Goal: Transaction & Acquisition: Purchase product/service

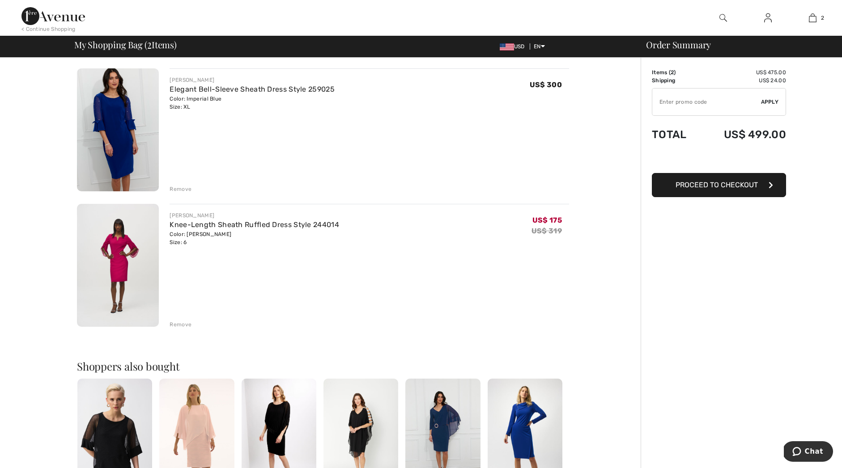
click at [187, 323] on div "Remove" at bounding box center [181, 325] width 22 height 8
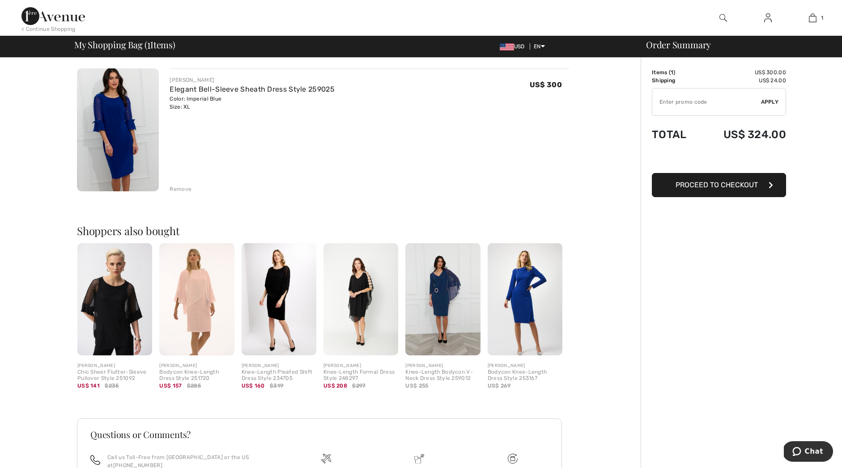
click at [182, 190] on div "Remove" at bounding box center [181, 189] width 22 height 8
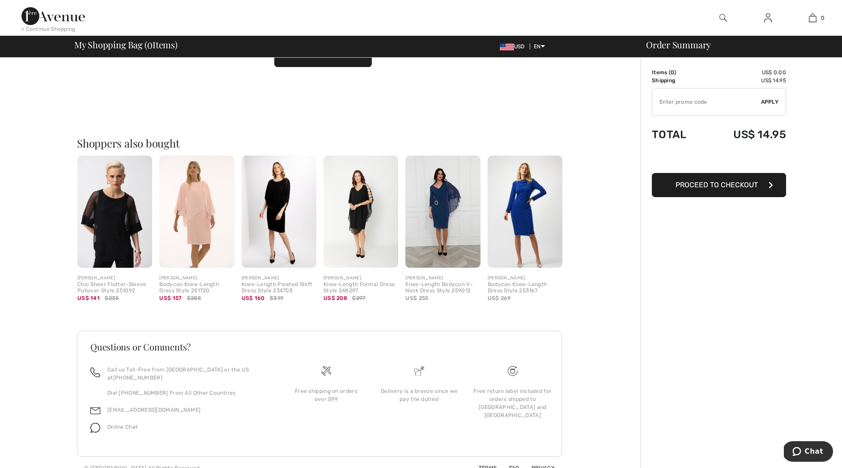
scroll to position [83, 0]
click at [724, 17] on img at bounding box center [723, 18] width 8 height 11
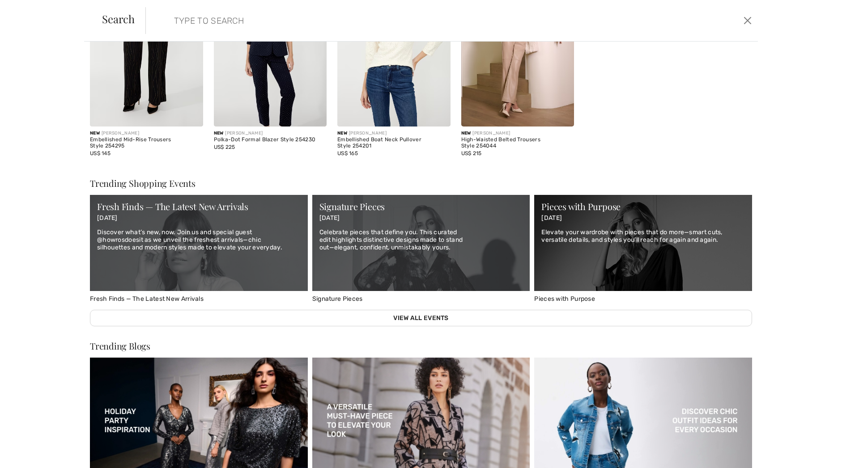
scroll to position [332, 0]
click at [597, 234] on p "Elevate your wardrobe with pieces that do more—smart cuts, versatile details, a…" at bounding box center [643, 236] width 204 height 15
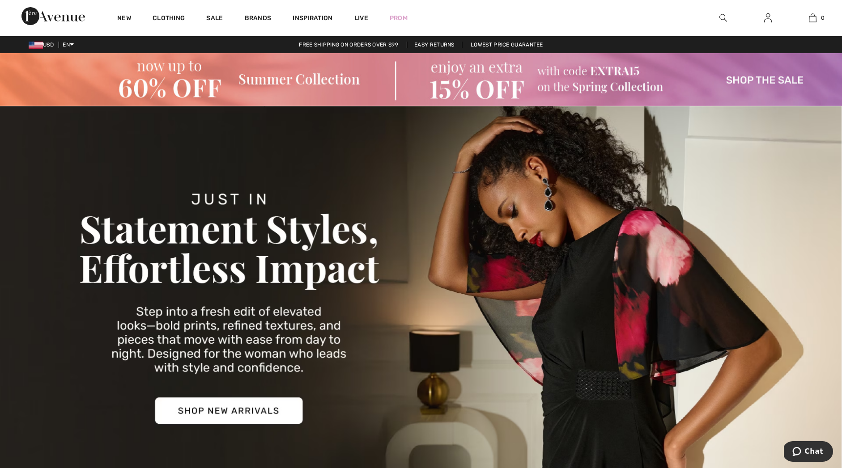
click at [772, 77] on img at bounding box center [421, 79] width 842 height 53
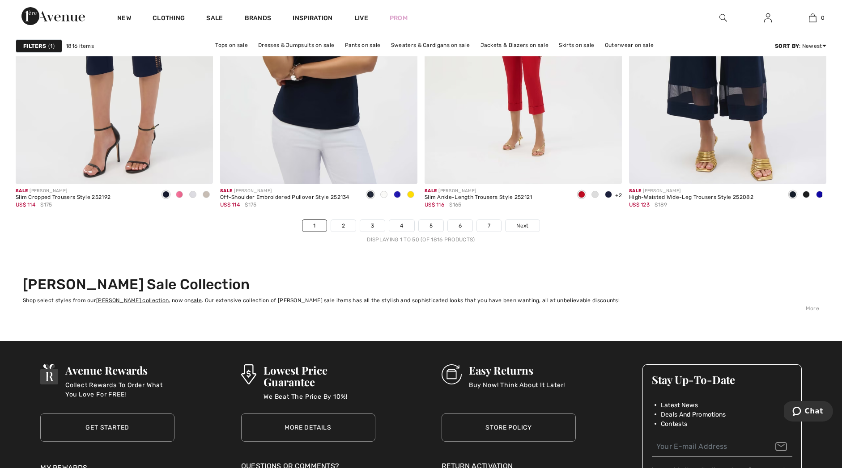
scroll to position [5124, 0]
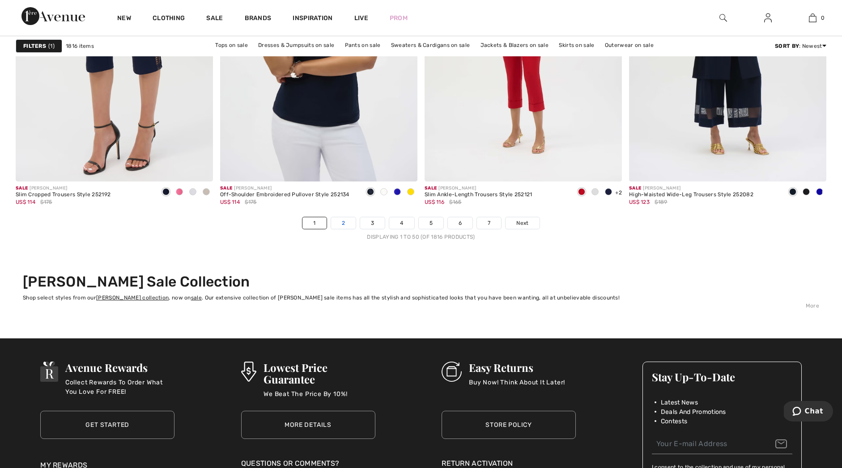
click at [343, 221] on link "2" at bounding box center [343, 223] width 25 height 12
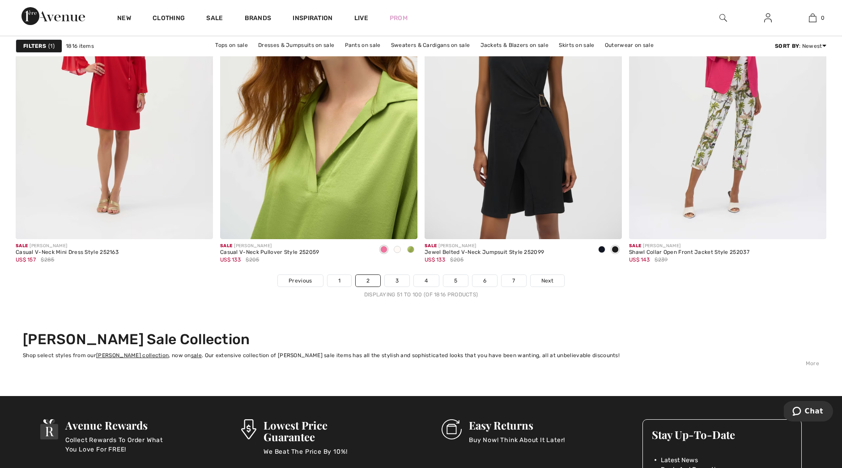
scroll to position [5067, 0]
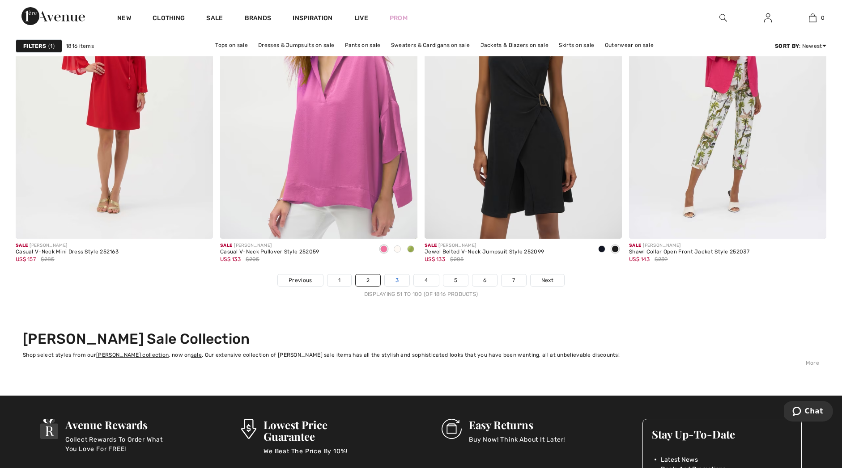
click at [401, 283] on link "3" at bounding box center [397, 281] width 25 height 12
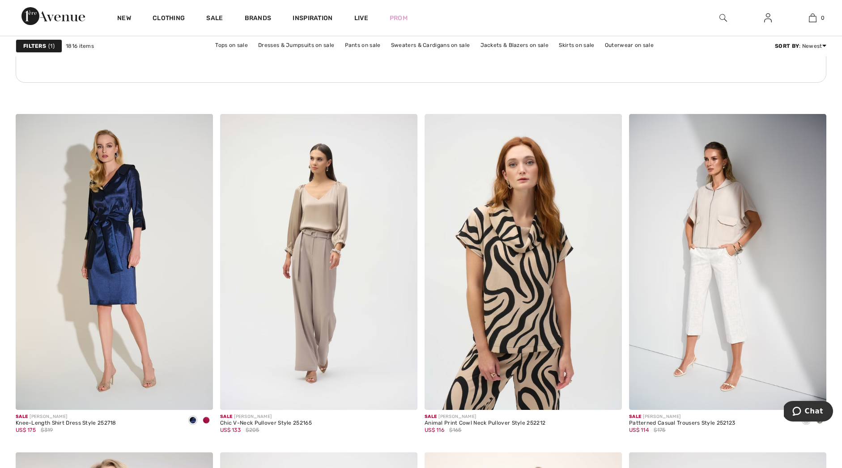
scroll to position [1566, 0]
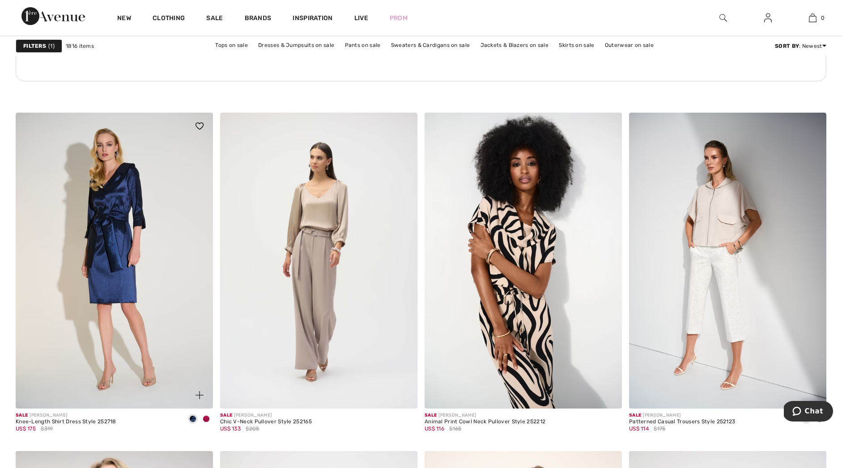
click at [207, 419] on span at bounding box center [206, 419] width 7 height 7
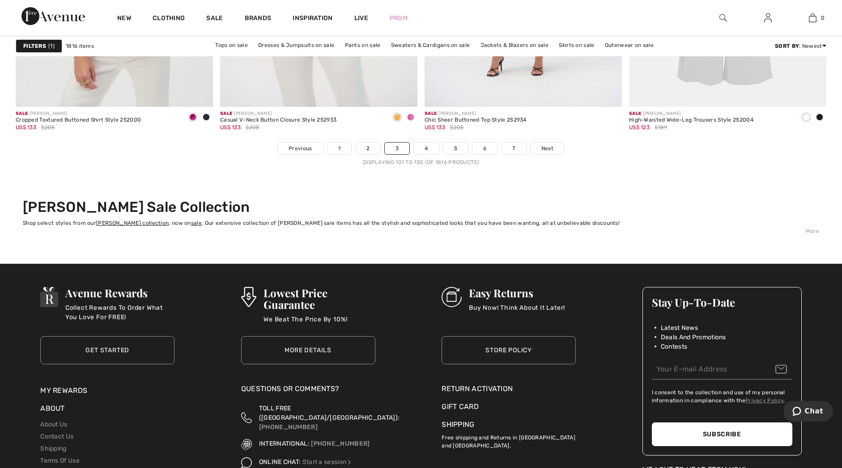
scroll to position [5204, 0]
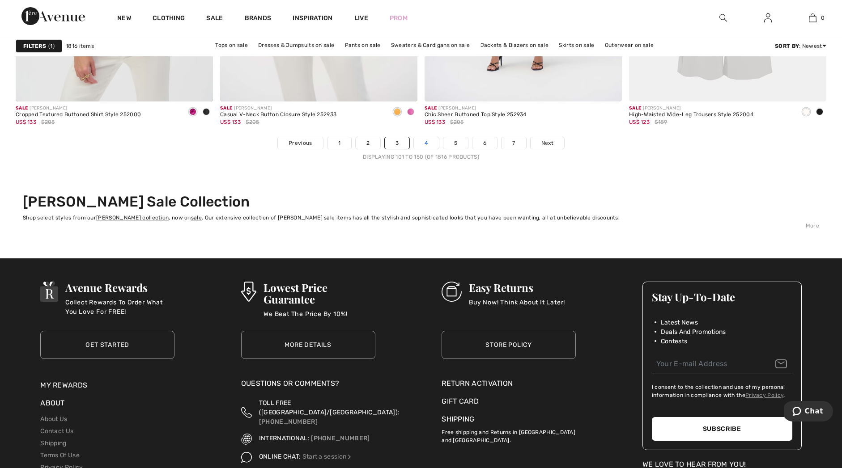
click at [428, 141] on link "4" at bounding box center [426, 143] width 25 height 12
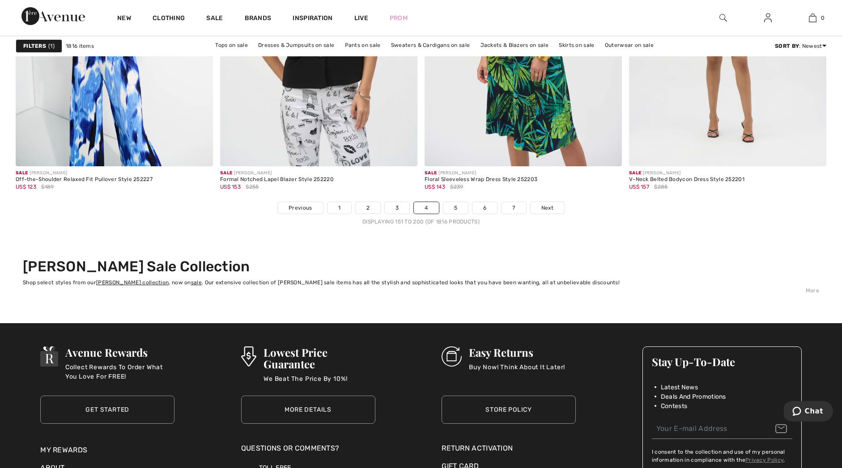
scroll to position [5135, 0]
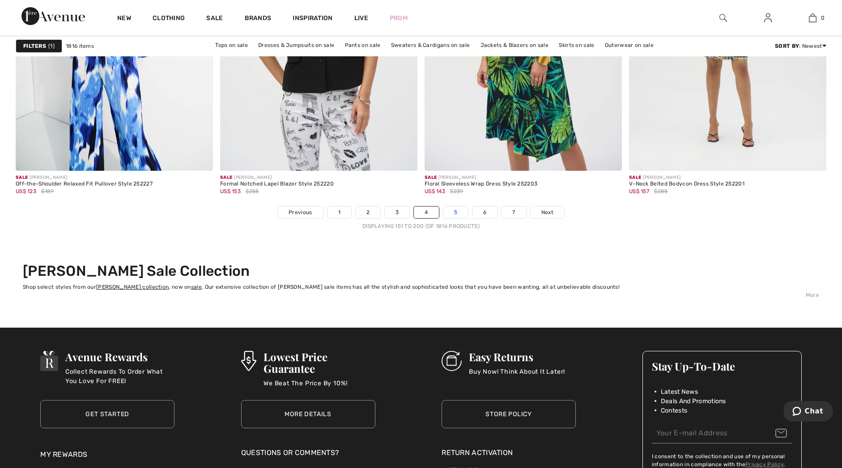
click at [461, 214] on link "5" at bounding box center [455, 213] width 25 height 12
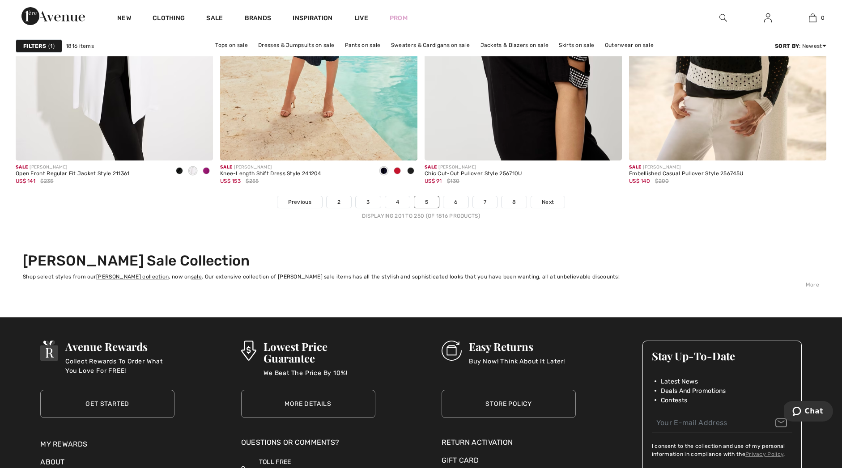
scroll to position [5152, 0]
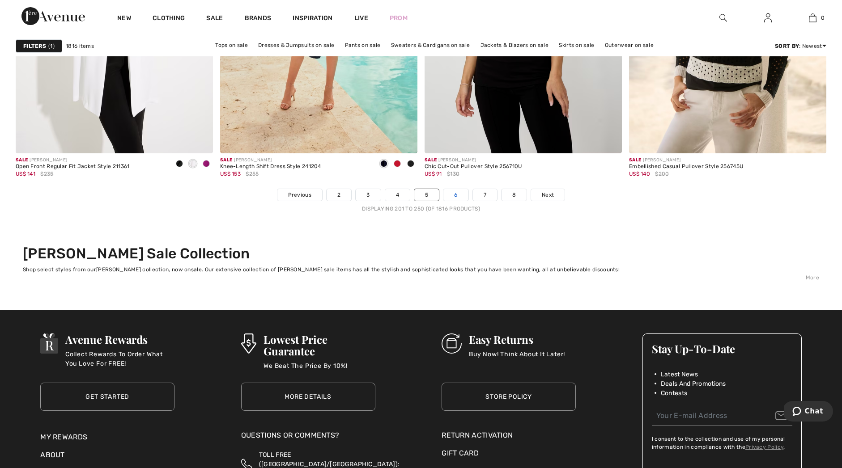
click at [456, 196] on link "6" at bounding box center [455, 195] width 25 height 12
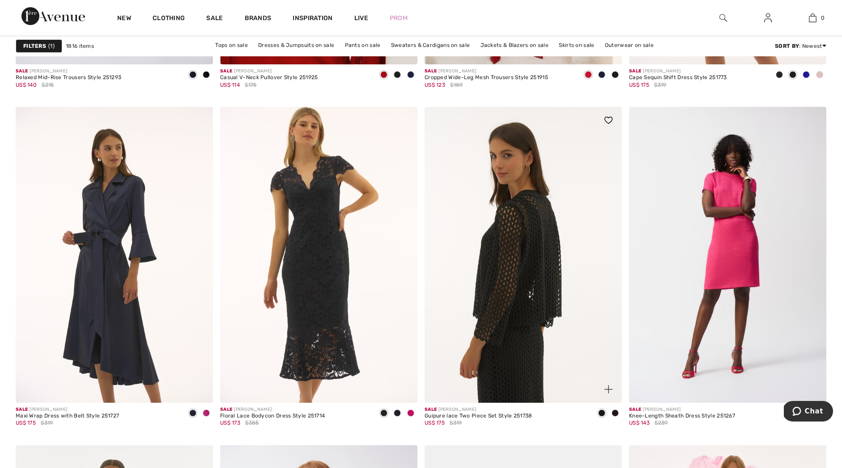
scroll to position [4562, 0]
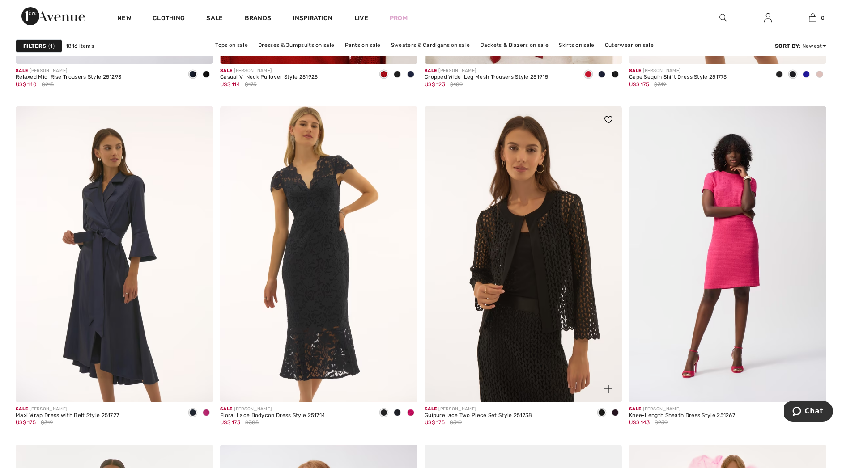
click at [602, 415] on span at bounding box center [601, 412] width 7 height 7
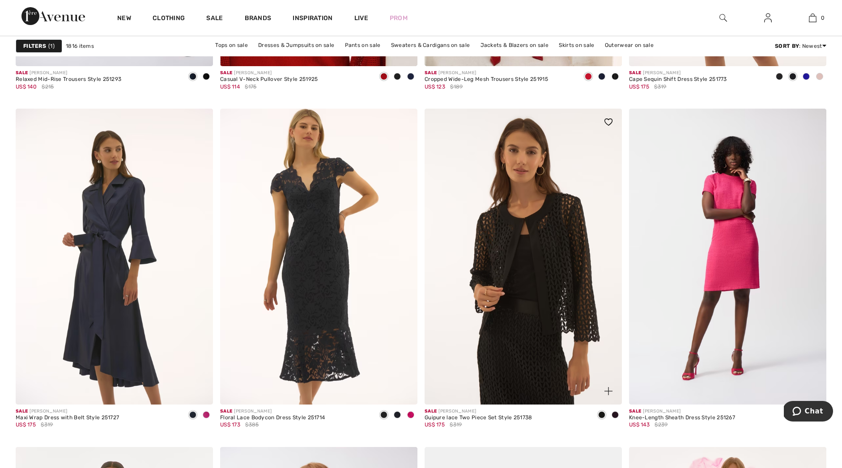
click at [603, 414] on span at bounding box center [601, 415] width 7 height 7
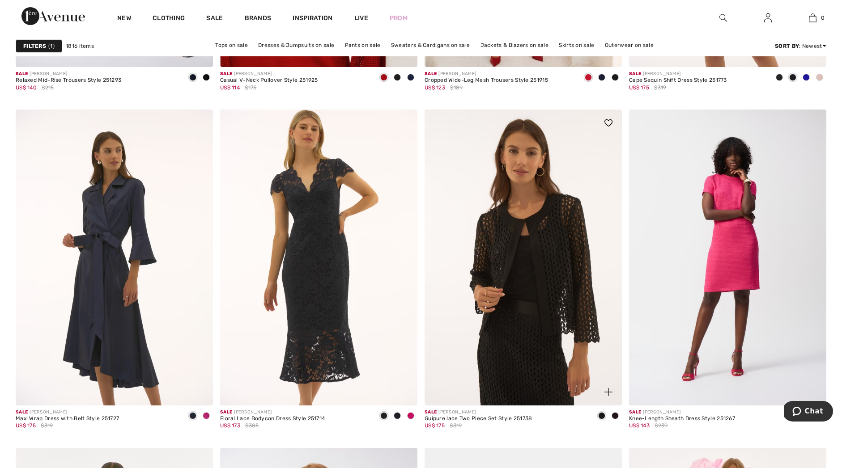
scroll to position [4563, 0]
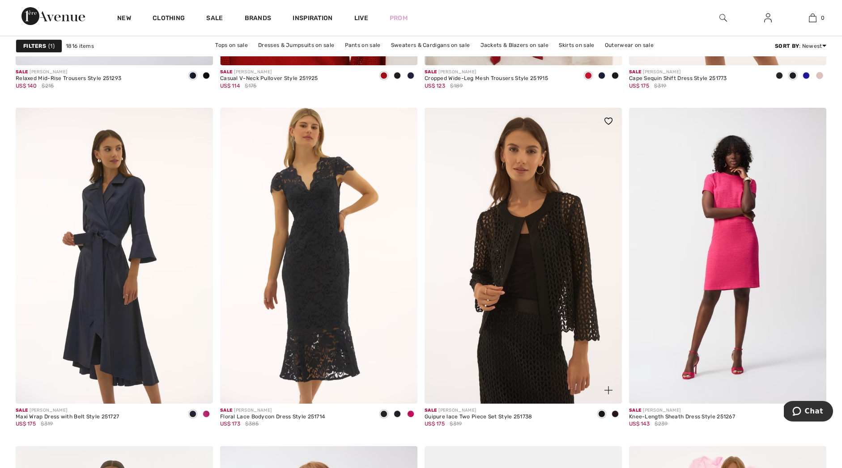
click at [602, 414] on span at bounding box center [601, 414] width 7 height 7
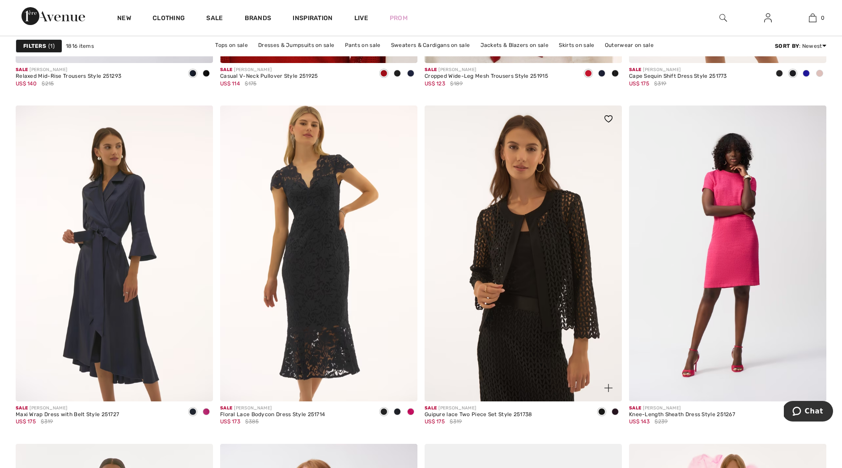
click at [615, 413] on span at bounding box center [614, 411] width 7 height 7
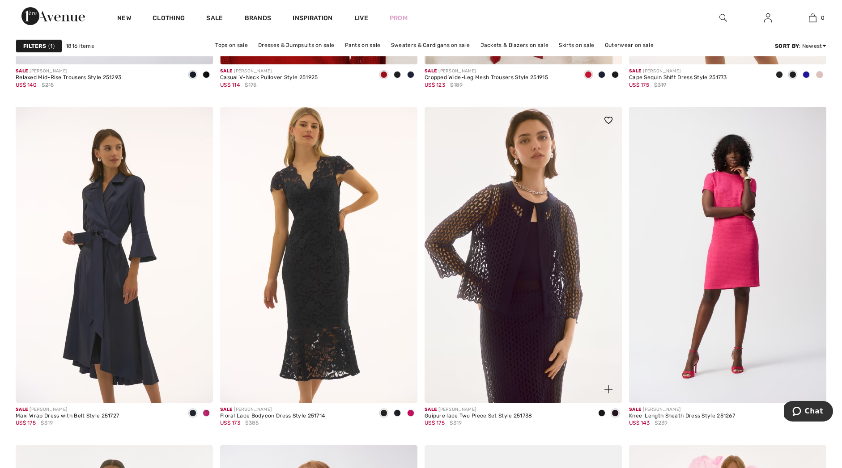
scroll to position [4566, 0]
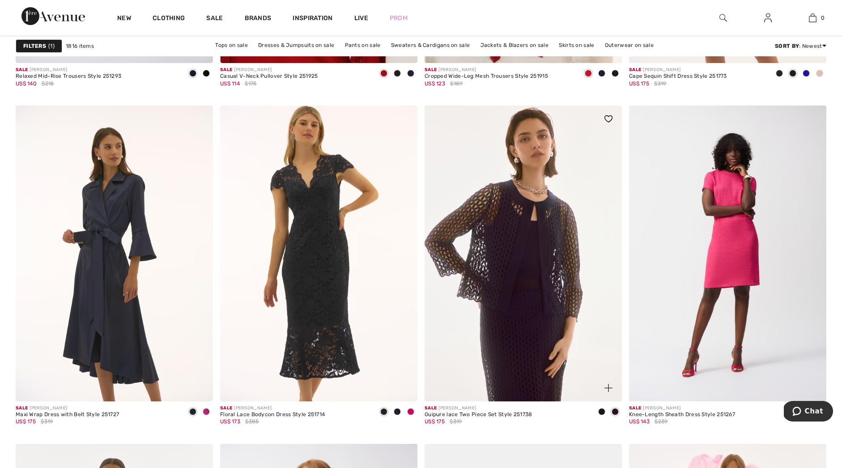
click at [615, 413] on span at bounding box center [614, 411] width 7 height 7
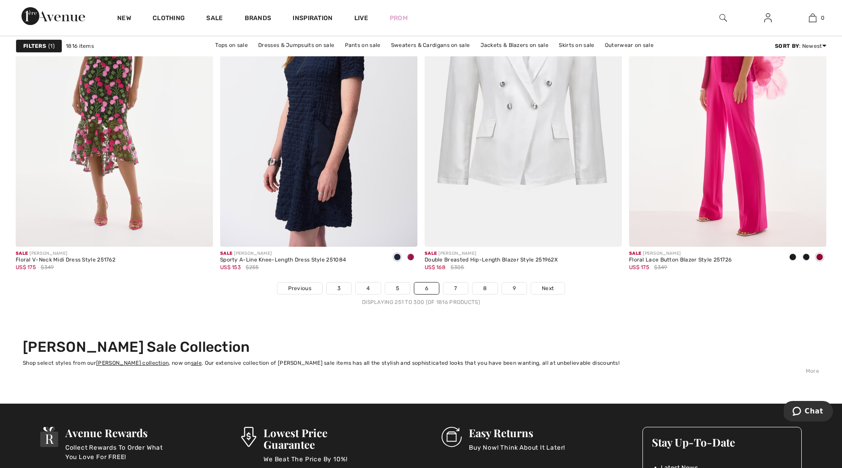
scroll to position [5063, 0]
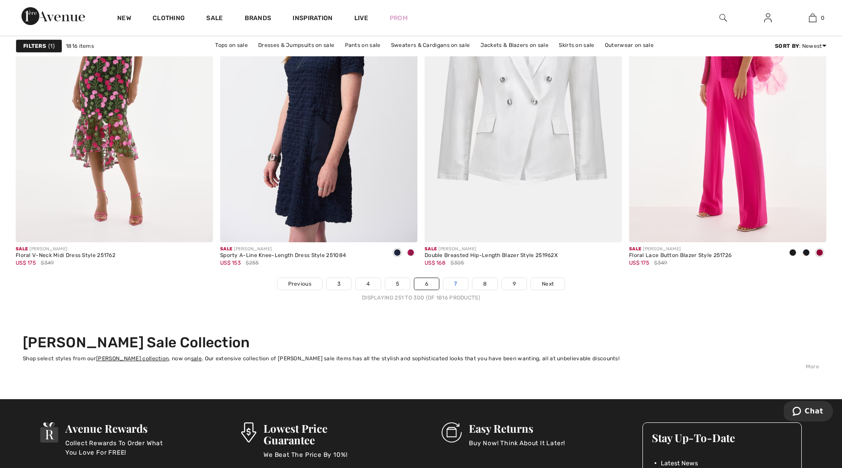
click at [455, 282] on link "7" at bounding box center [455, 284] width 24 height 12
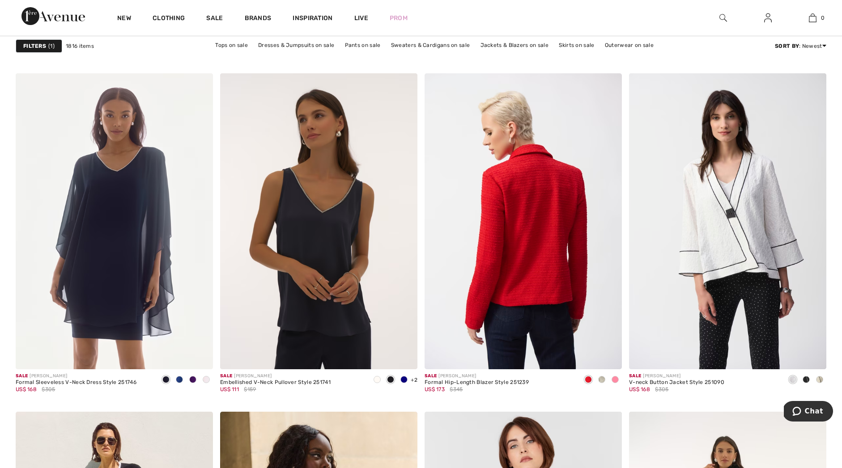
scroll to position [1608, 0]
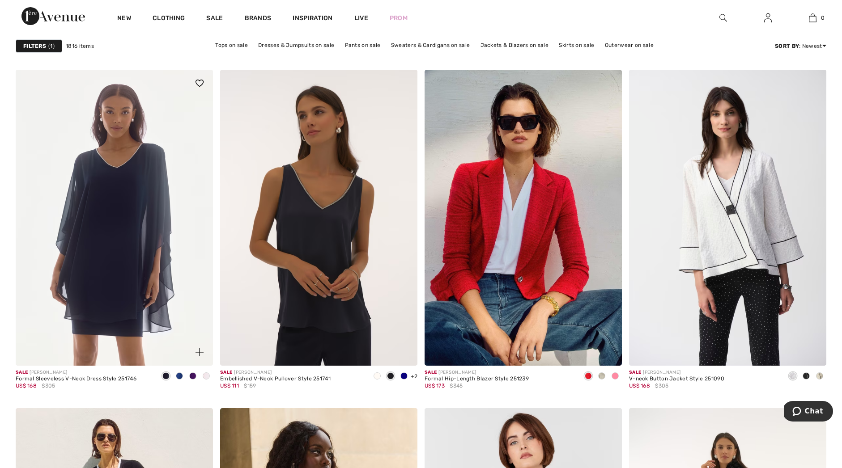
click at [208, 377] on span at bounding box center [206, 376] width 7 height 7
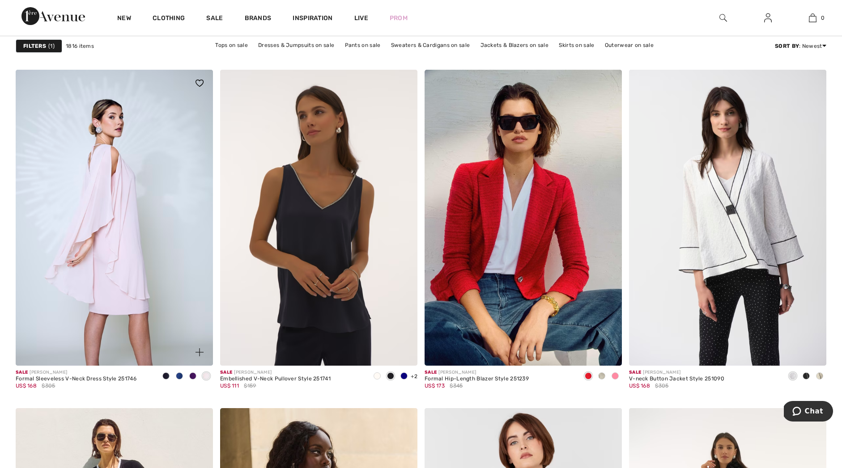
click at [180, 378] on span at bounding box center [179, 376] width 7 height 7
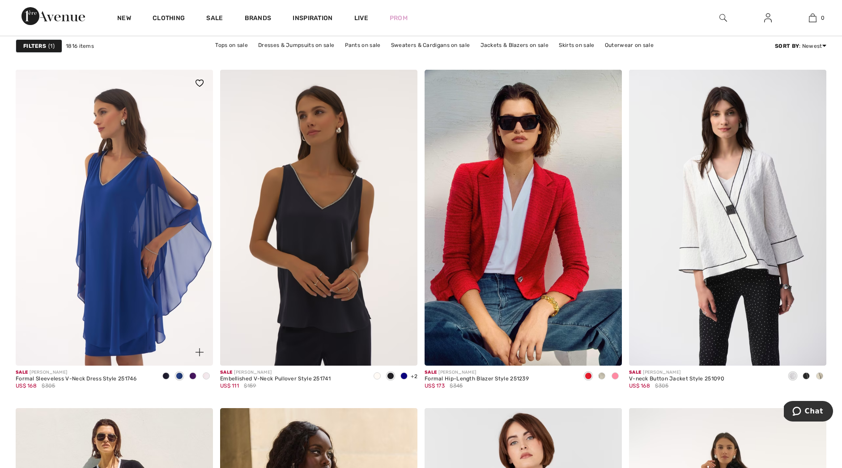
click at [193, 375] on span at bounding box center [192, 376] width 7 height 7
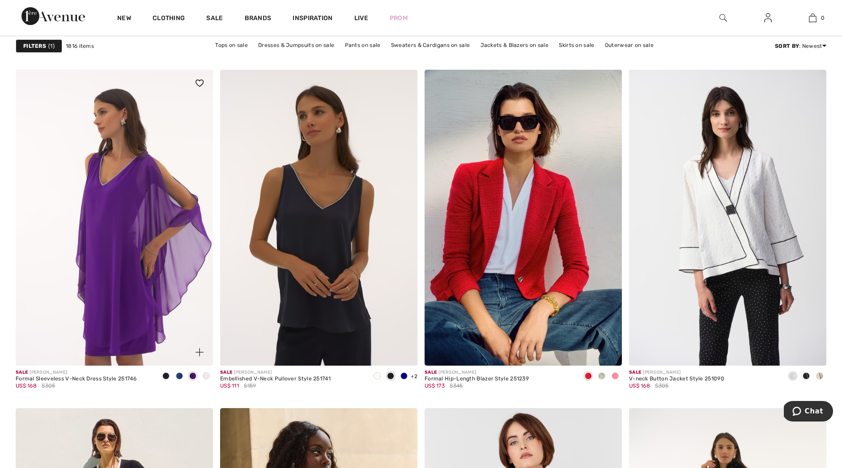
click at [193, 375] on span at bounding box center [192, 376] width 7 height 7
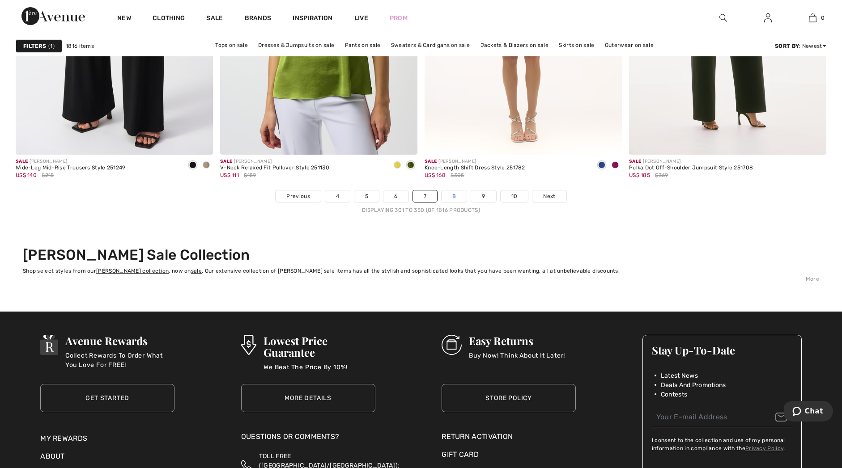
click at [449, 198] on link "8" at bounding box center [453, 197] width 25 height 12
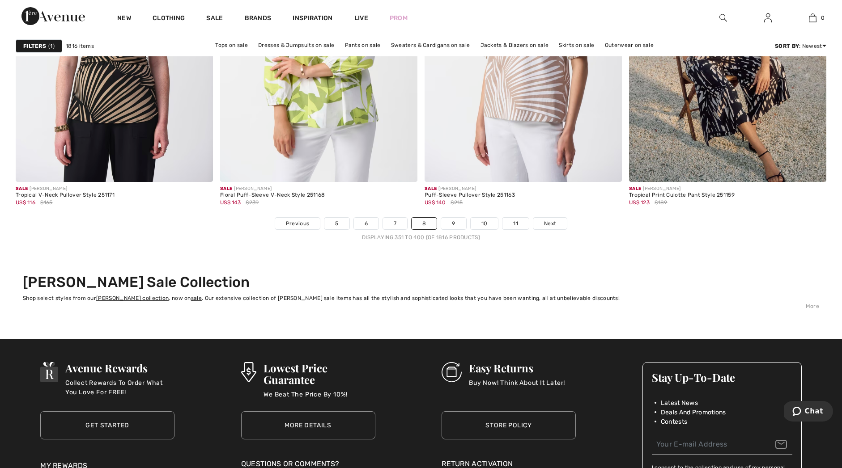
scroll to position [5127, 0]
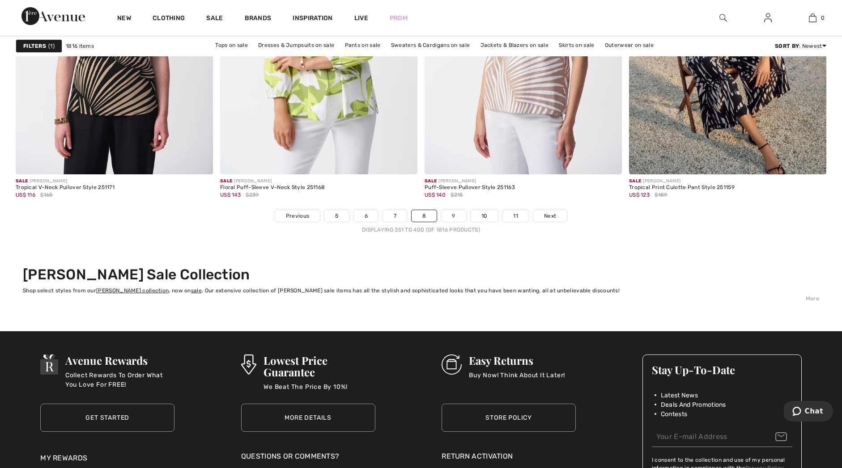
click at [451, 222] on link "9" at bounding box center [453, 216] width 25 height 12
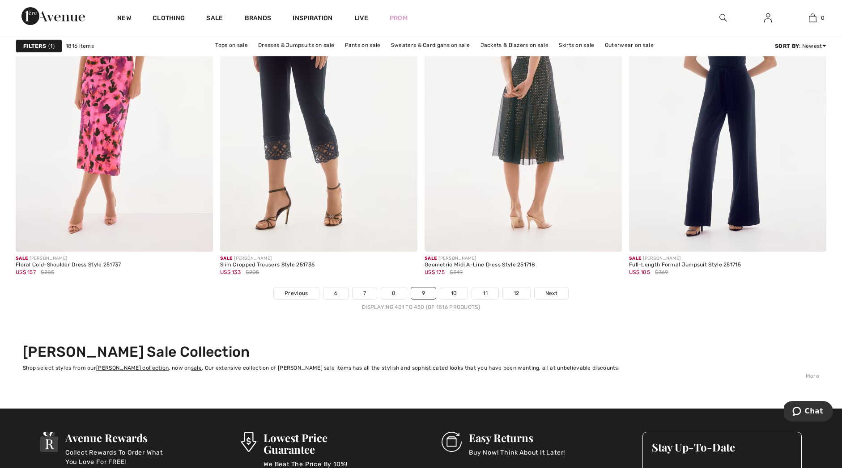
scroll to position [5055, 0]
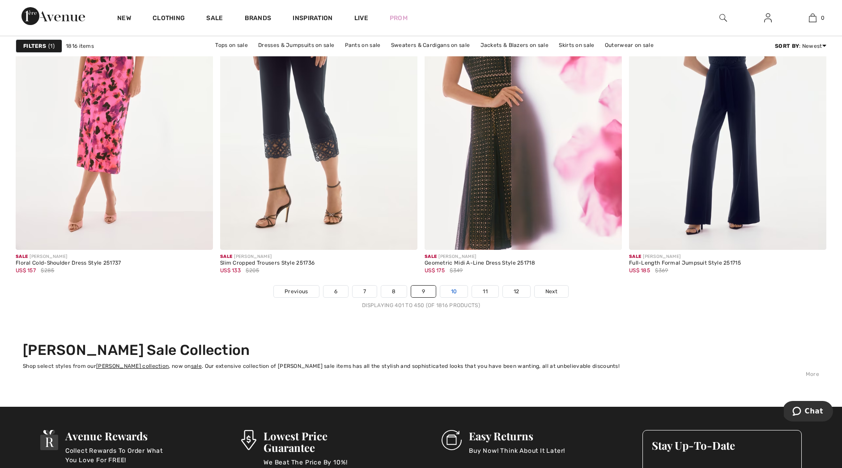
click at [455, 293] on link "10" at bounding box center [454, 292] width 28 height 12
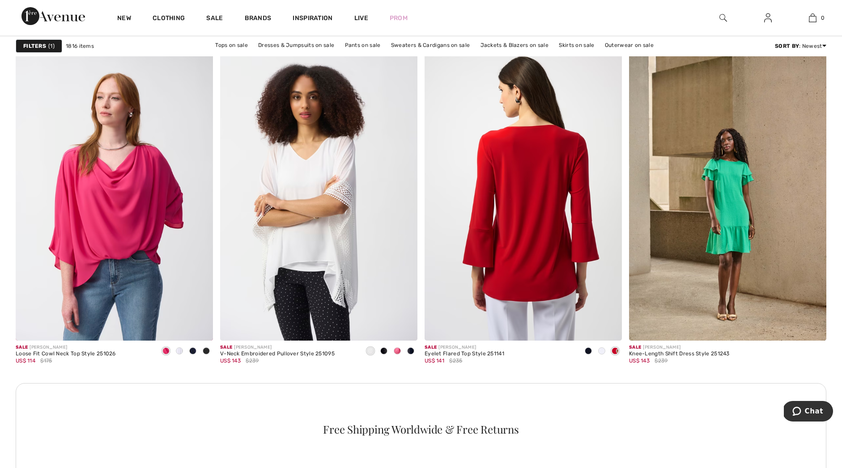
scroll to position [1168, 0]
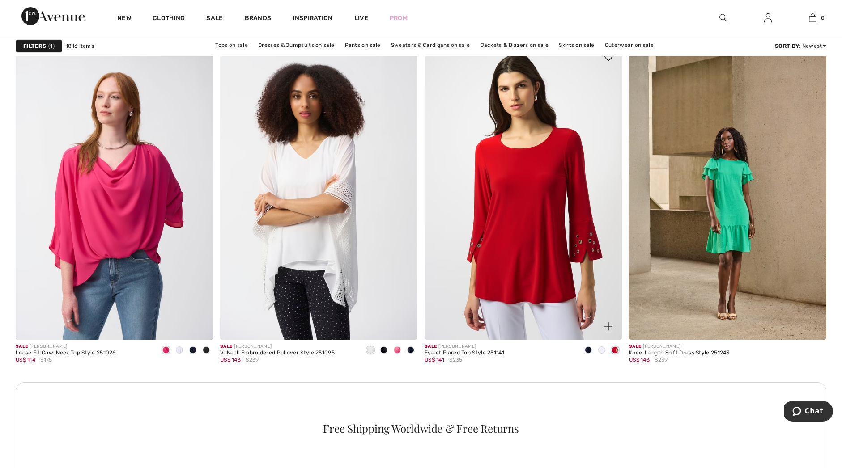
click at [603, 351] on span at bounding box center [601, 350] width 7 height 7
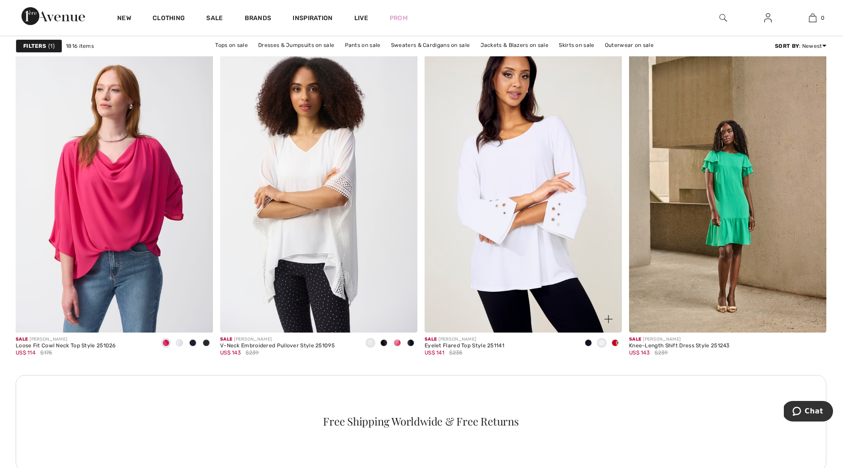
scroll to position [1175, 0]
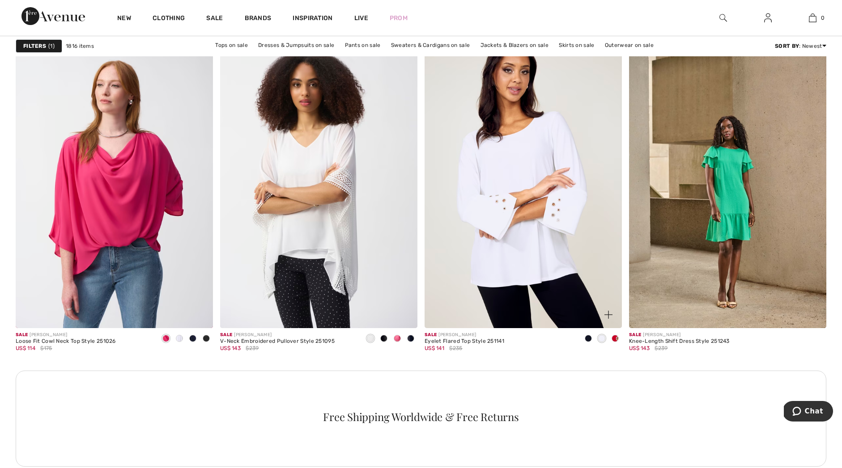
click at [588, 342] on span at bounding box center [588, 338] width 7 height 7
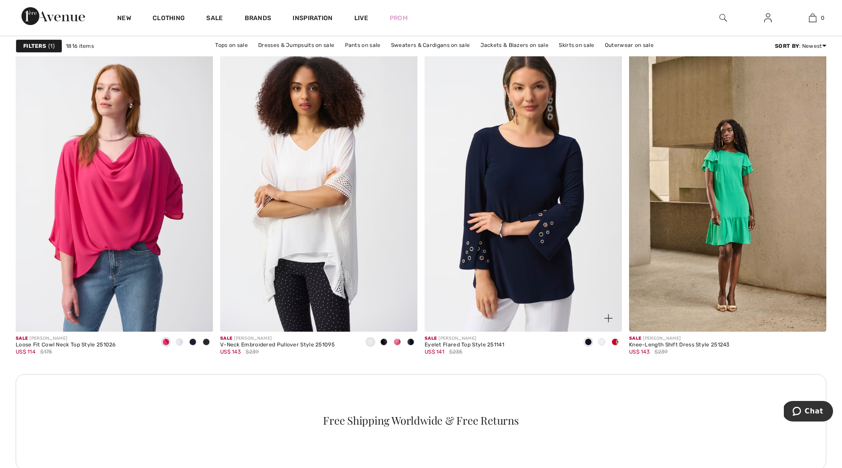
click at [615, 341] on span at bounding box center [614, 342] width 7 height 7
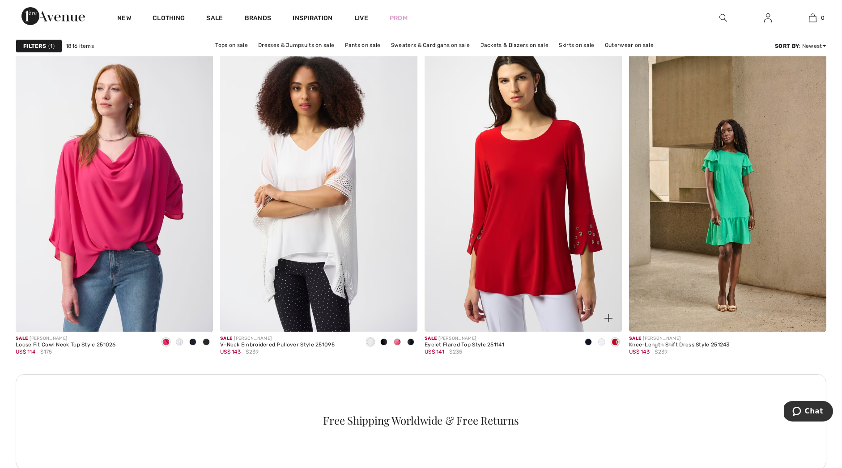
click at [603, 342] on span at bounding box center [601, 342] width 7 height 7
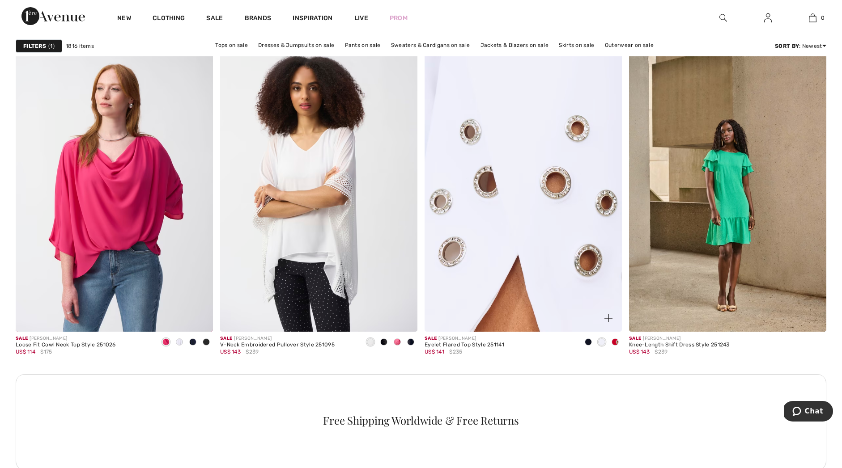
click at [550, 248] on img at bounding box center [522, 184] width 197 height 296
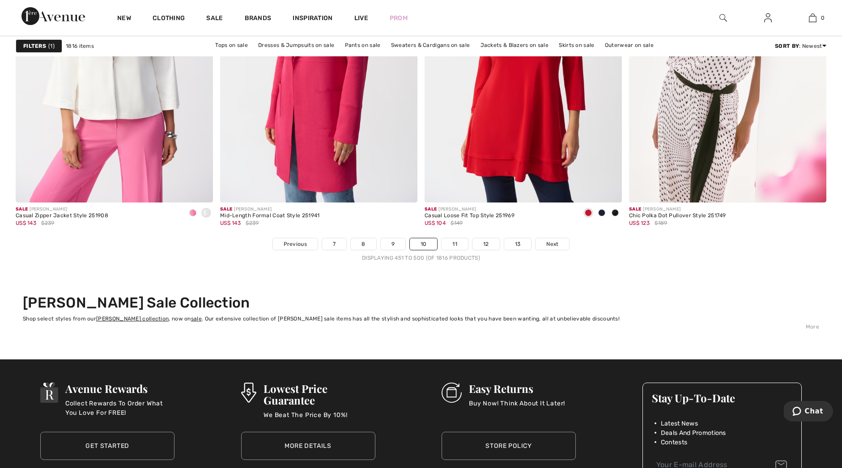
scroll to position [5103, 0]
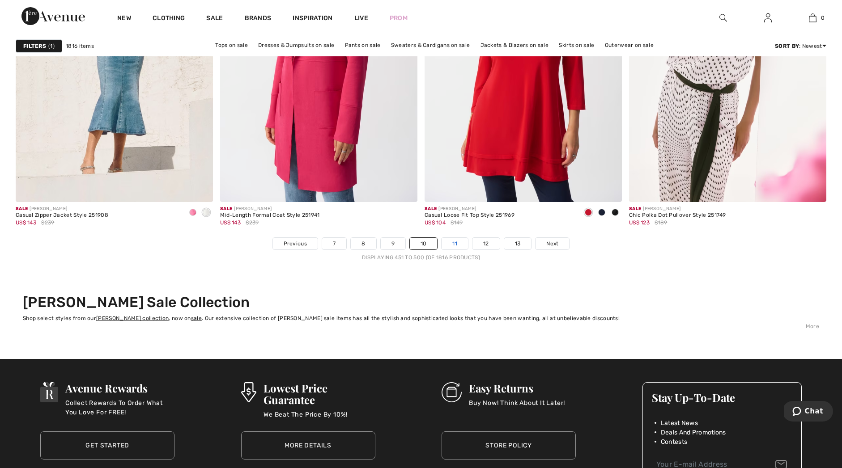
click at [459, 245] on link "11" at bounding box center [454, 244] width 26 height 12
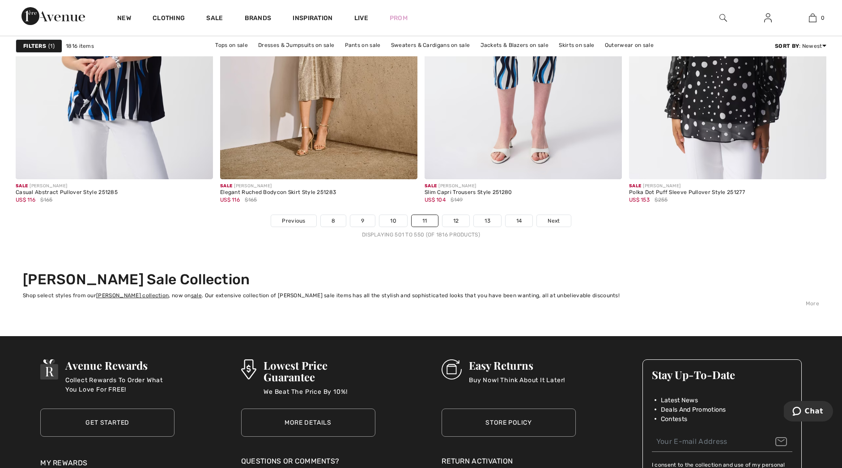
scroll to position [5123, 0]
click at [457, 221] on link "12" at bounding box center [455, 221] width 27 height 12
click at [456, 221] on link "12" at bounding box center [455, 221] width 27 height 12
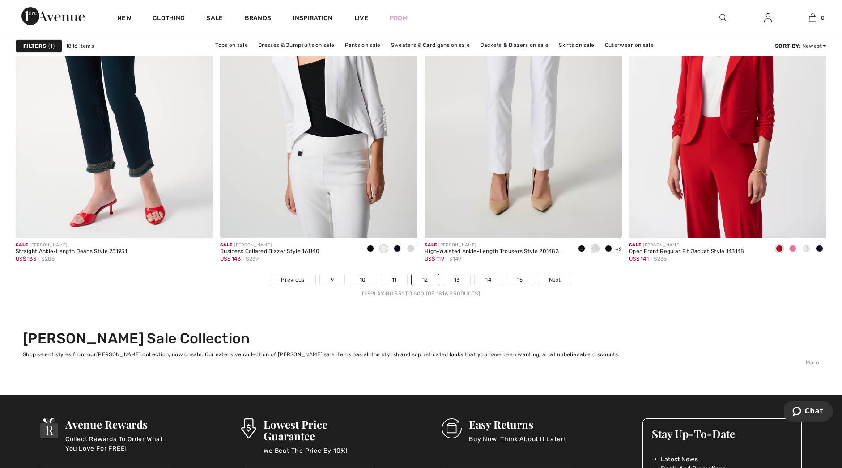
scroll to position [5075, 0]
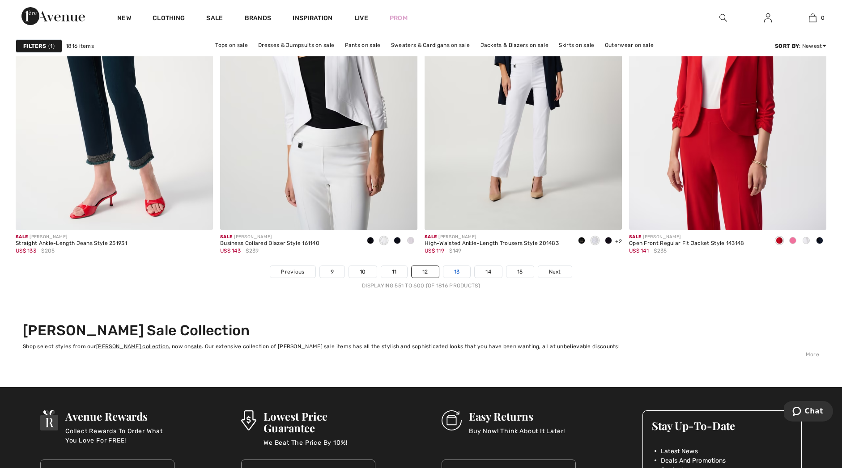
click at [461, 269] on link "13" at bounding box center [456, 272] width 27 height 12
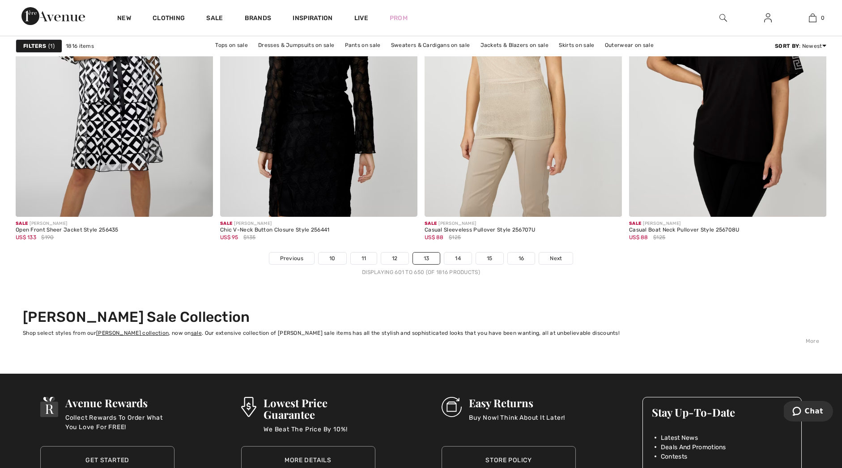
scroll to position [5097, 0]
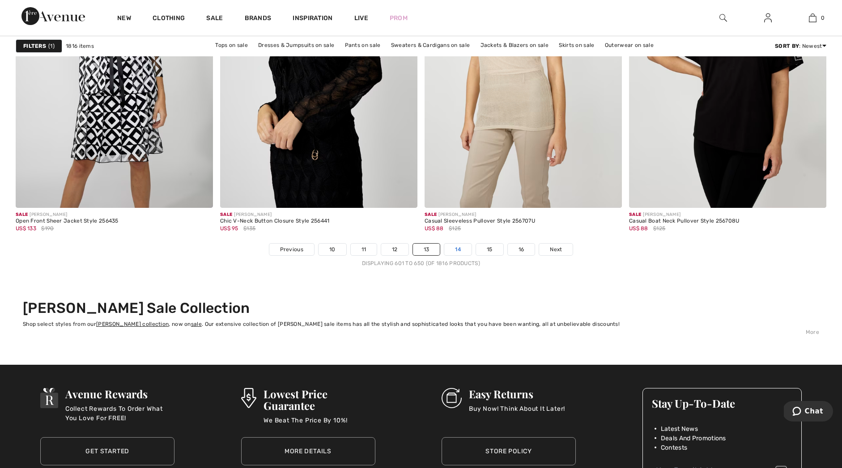
click at [458, 251] on link "14" at bounding box center [457, 250] width 27 height 12
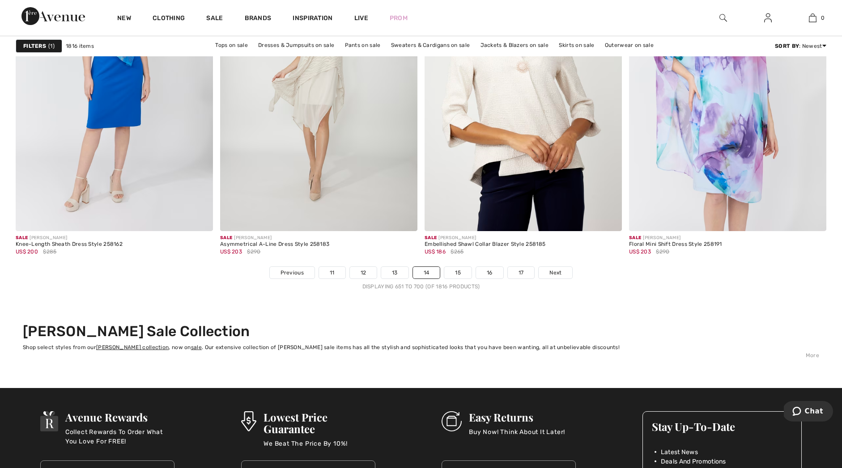
scroll to position [5076, 0]
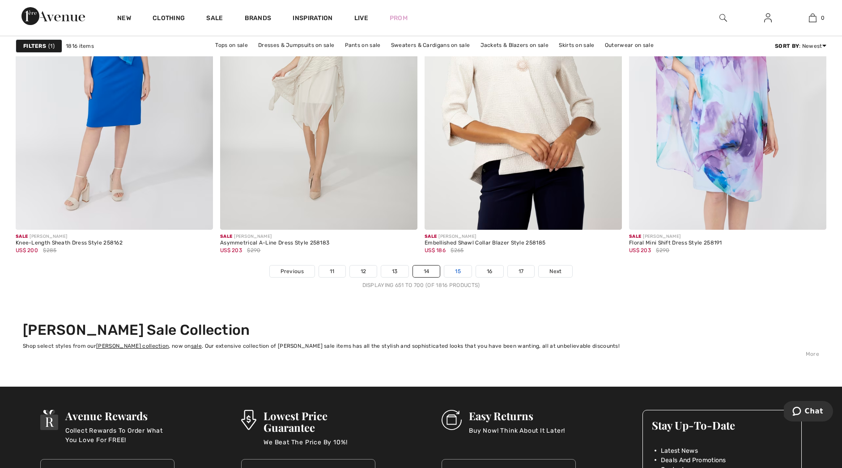
click at [463, 275] on link "15" at bounding box center [457, 272] width 27 height 12
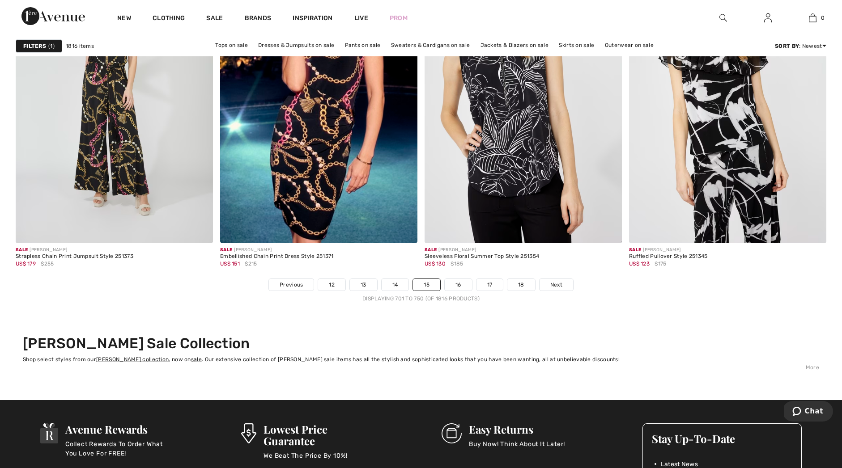
scroll to position [5063, 0]
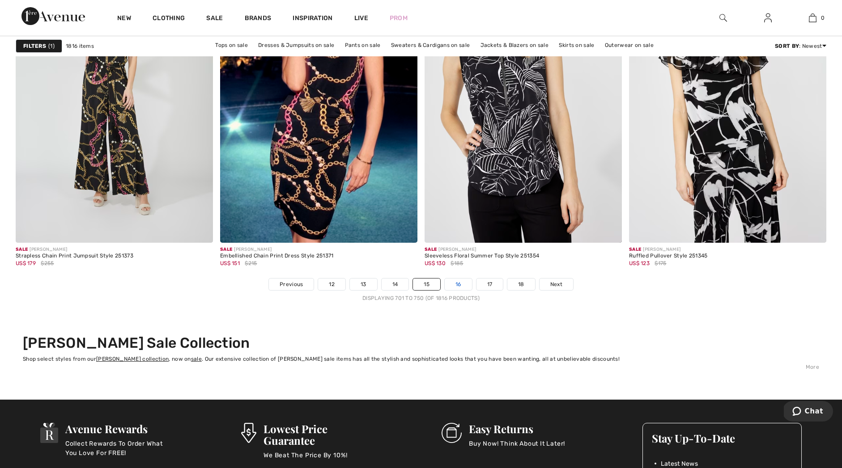
click at [461, 287] on link "16" at bounding box center [458, 285] width 27 height 12
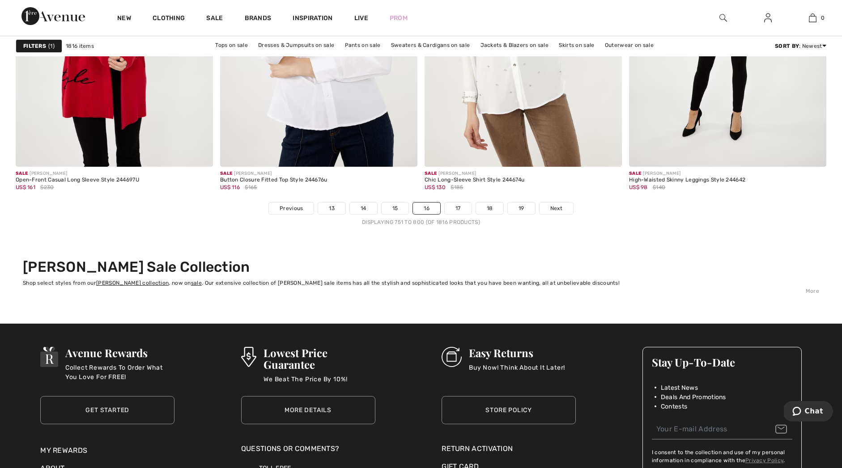
scroll to position [5140, 0]
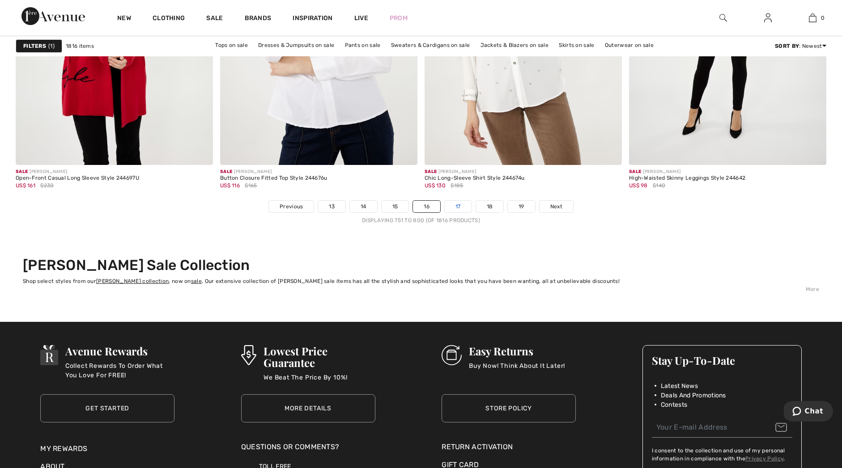
click at [462, 207] on link "17" at bounding box center [458, 207] width 27 height 12
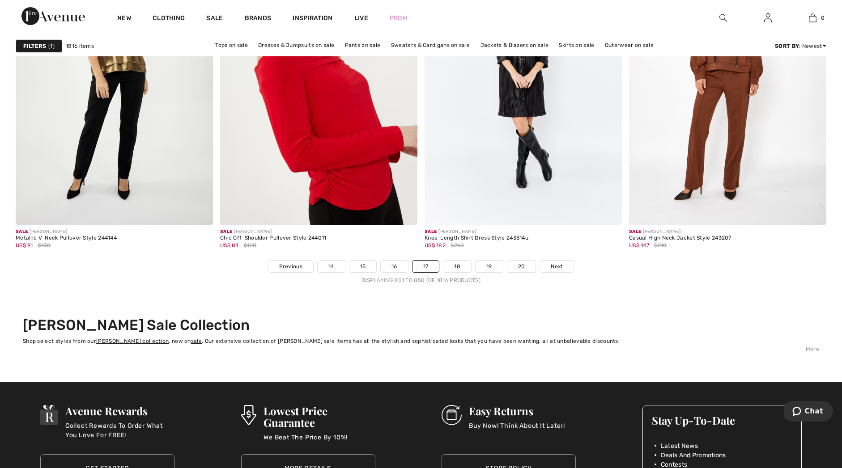
scroll to position [5086, 0]
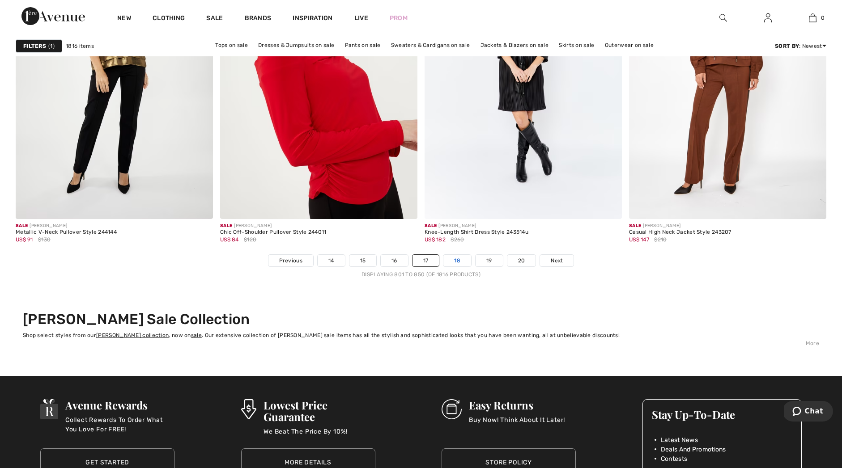
click at [458, 259] on link "18" at bounding box center [457, 261] width 28 height 12
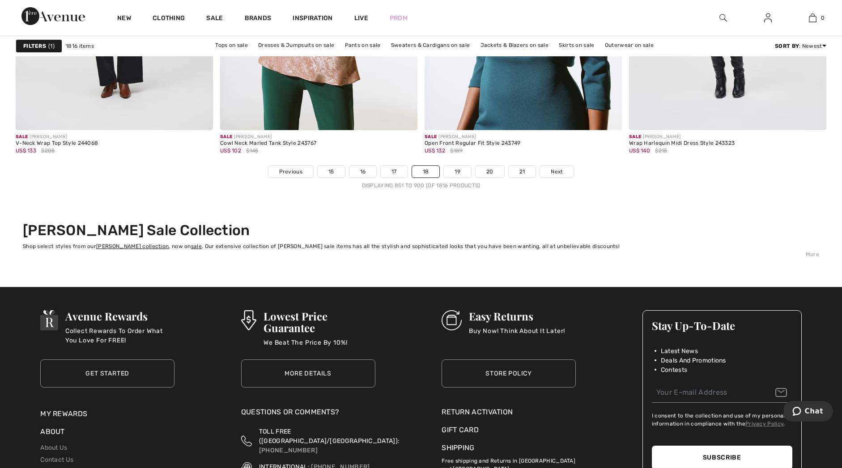
scroll to position [5176, 0]
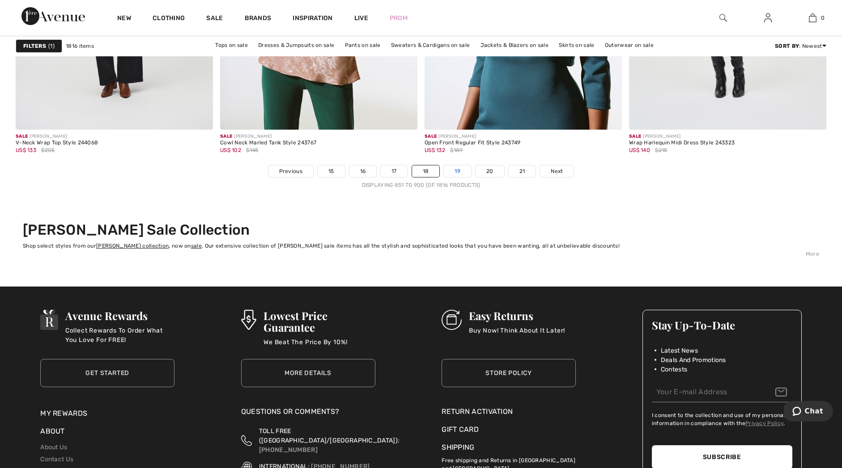
click at [458, 173] on link "19" at bounding box center [457, 172] width 27 height 12
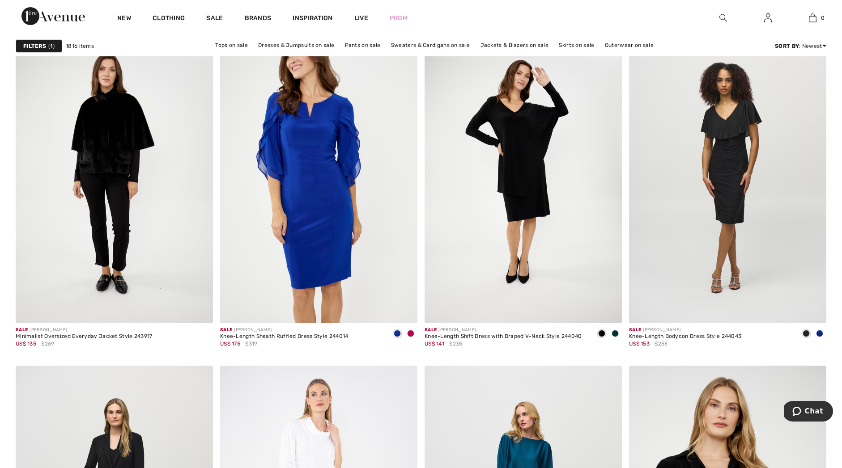
scroll to position [847, 0]
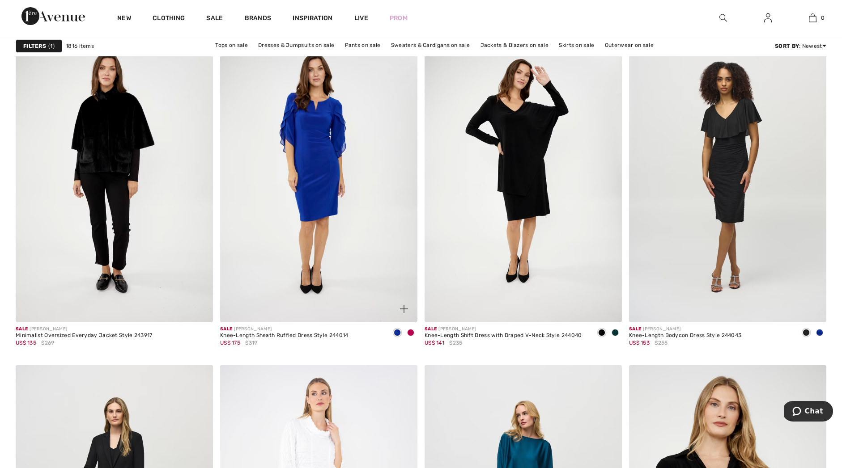
click at [411, 333] on span at bounding box center [410, 332] width 7 height 7
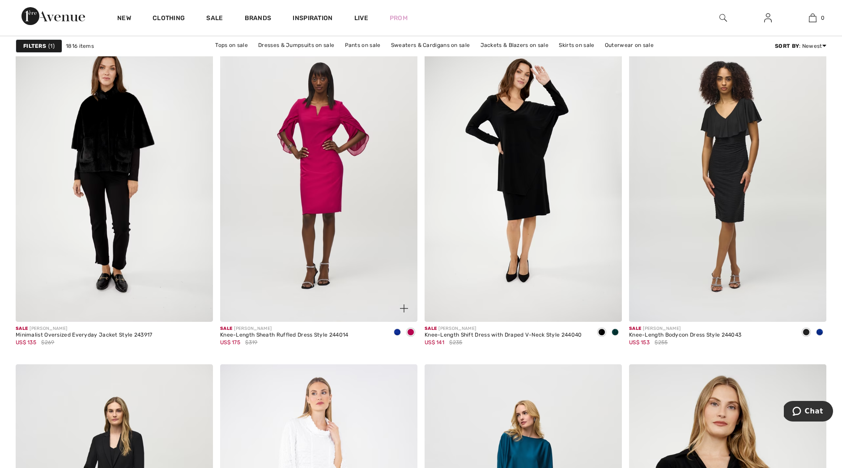
scroll to position [849, 0]
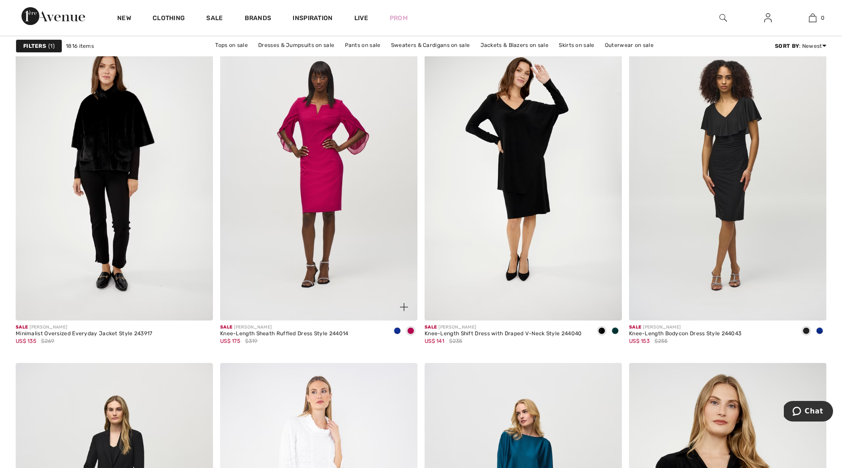
click at [399, 332] on span at bounding box center [397, 330] width 7 height 7
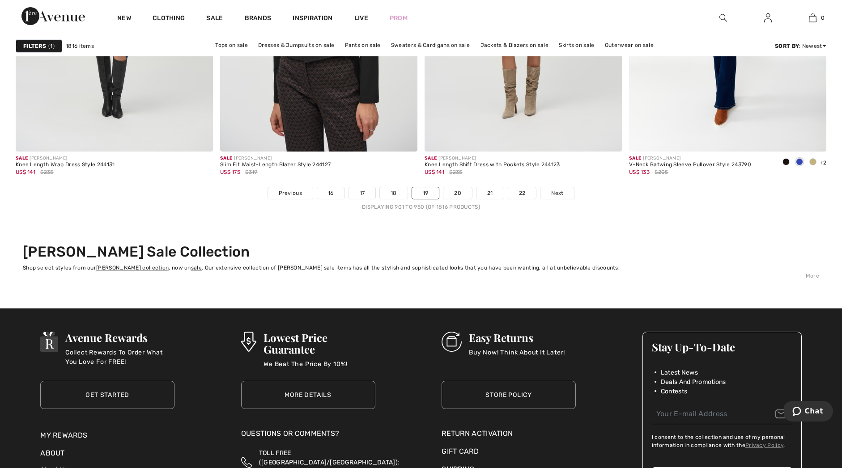
scroll to position [5163, 0]
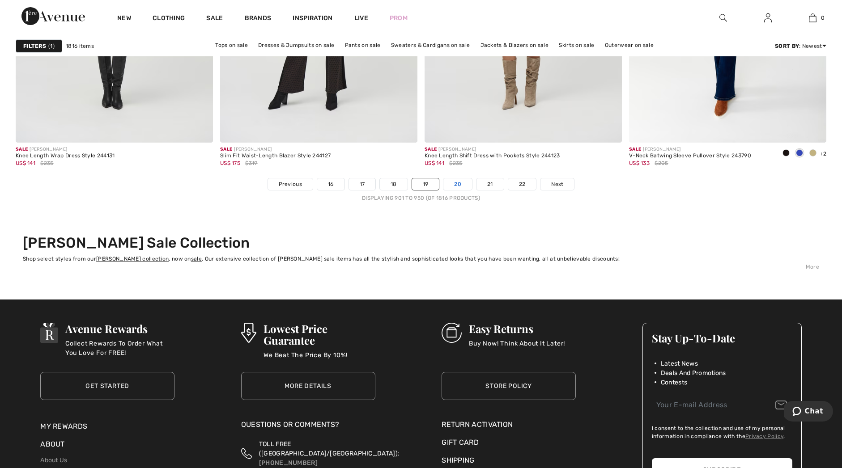
click at [461, 185] on link "20" at bounding box center [457, 184] width 29 height 12
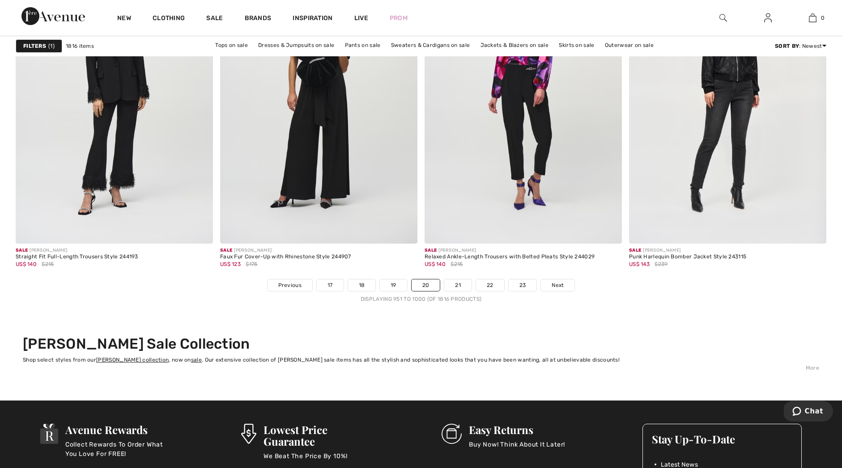
scroll to position [5064, 0]
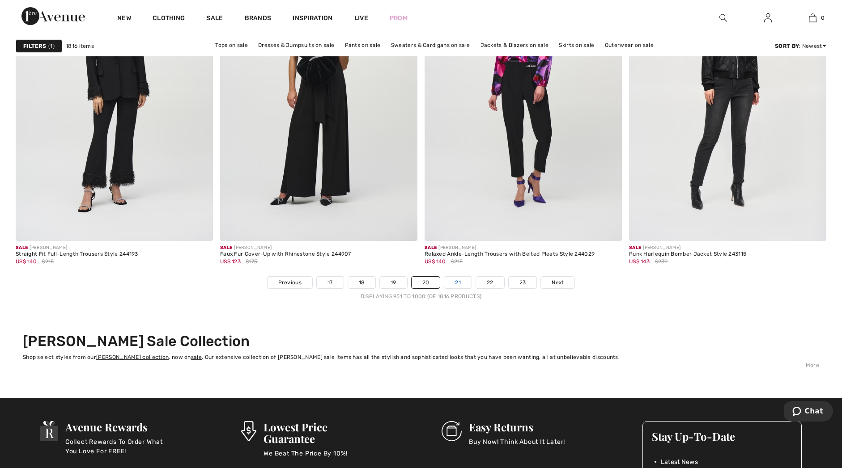
click at [454, 280] on link "21" at bounding box center [457, 283] width 27 height 12
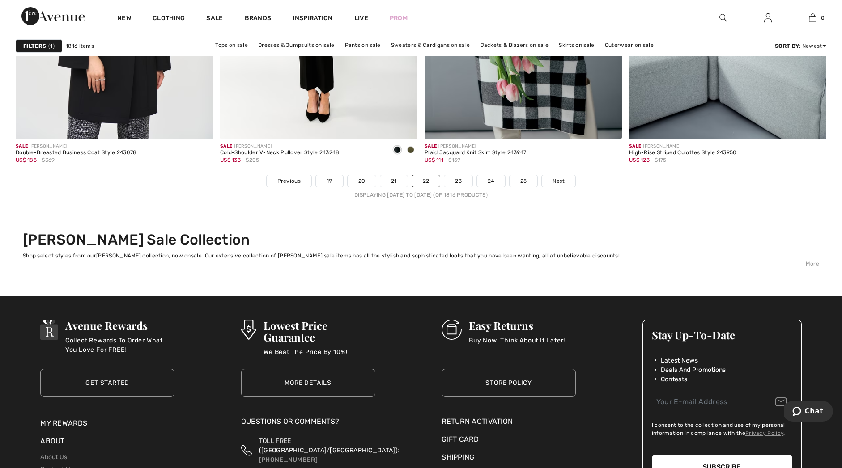
scroll to position [5172, 0]
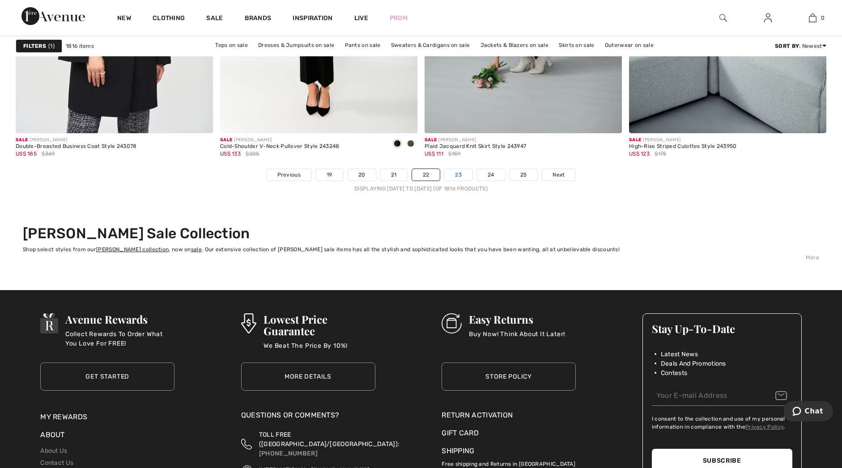
click at [466, 175] on link "23" at bounding box center [458, 175] width 28 height 12
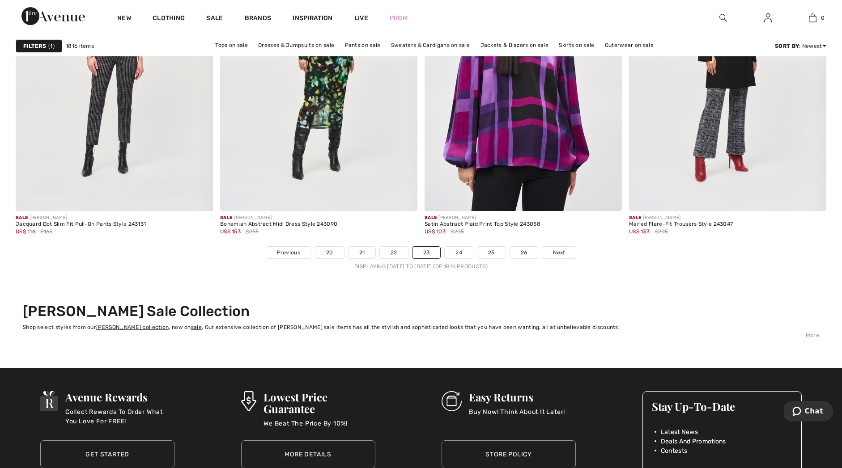
scroll to position [5096, 0]
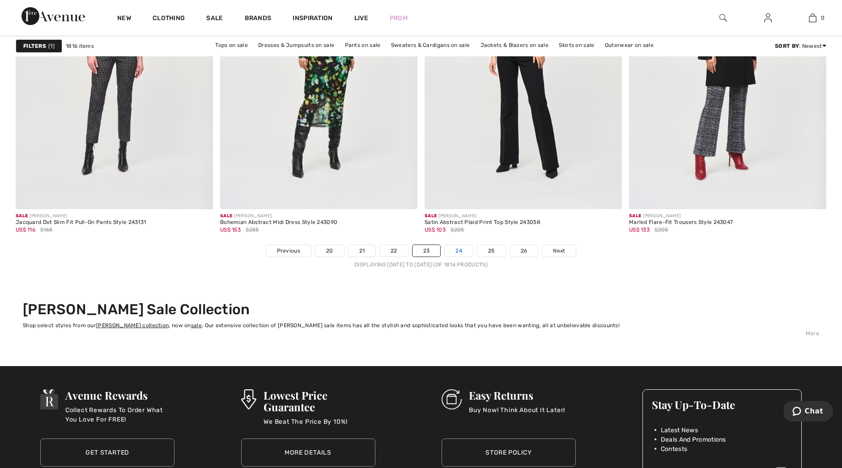
click at [462, 253] on link "24" at bounding box center [459, 251] width 28 height 12
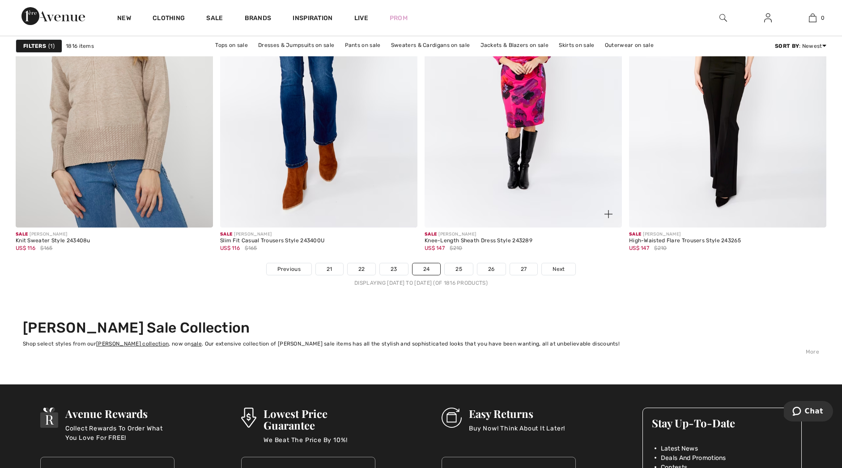
scroll to position [5079, 0]
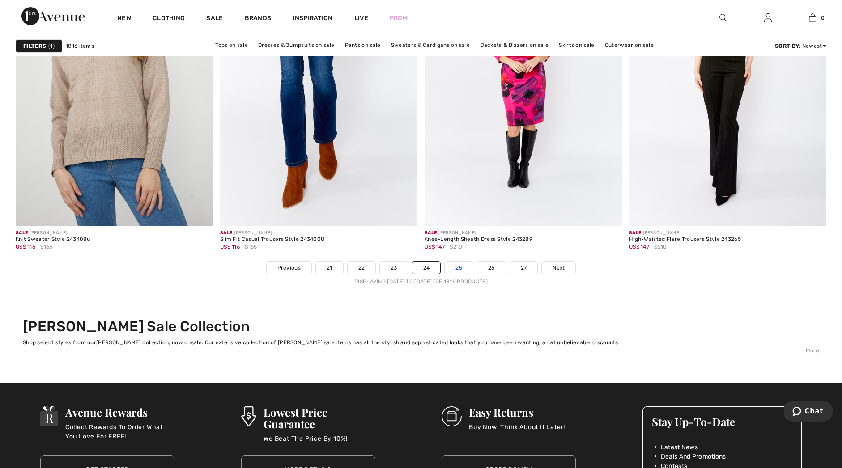
click at [456, 268] on link "25" at bounding box center [459, 268] width 28 height 12
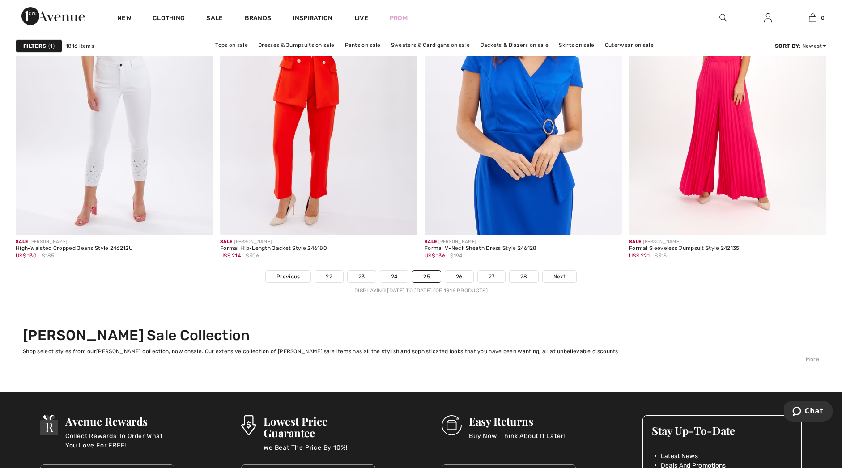
scroll to position [5081, 0]
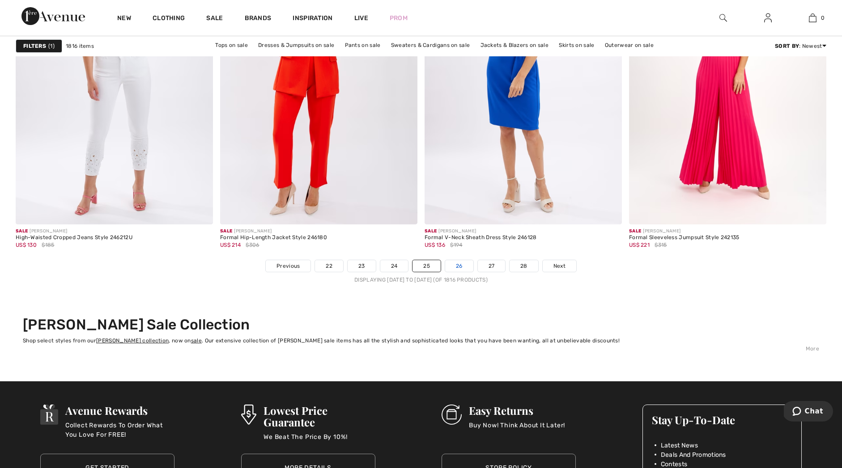
click at [456, 268] on link "26" at bounding box center [459, 266] width 28 height 12
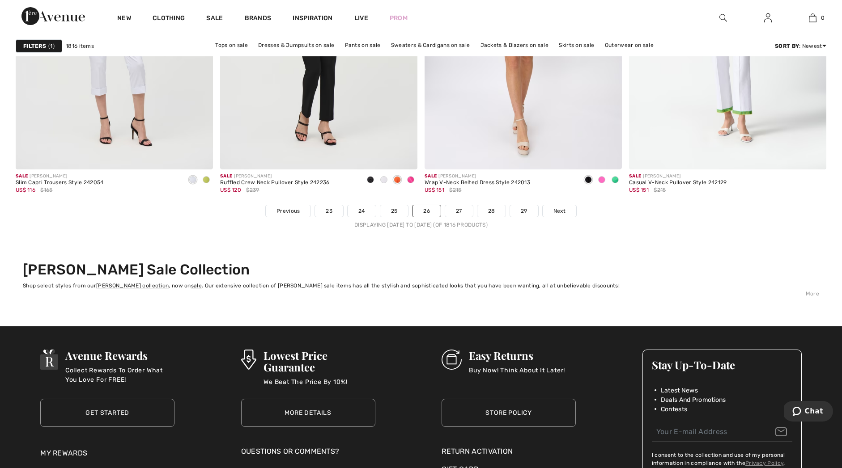
scroll to position [5148, 0]
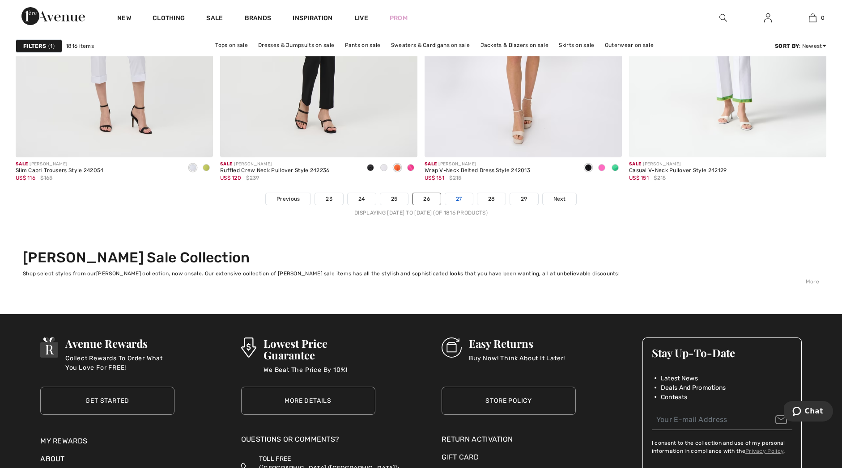
click at [461, 199] on link "27" at bounding box center [459, 199] width 28 height 12
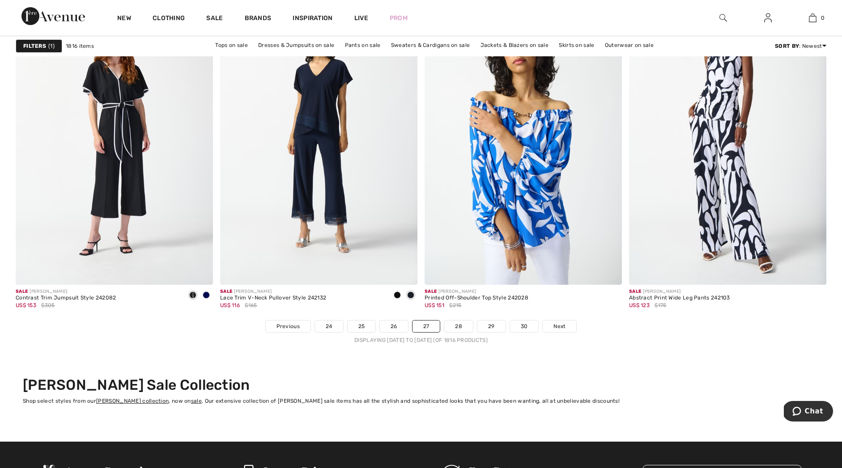
scroll to position [5049, 0]
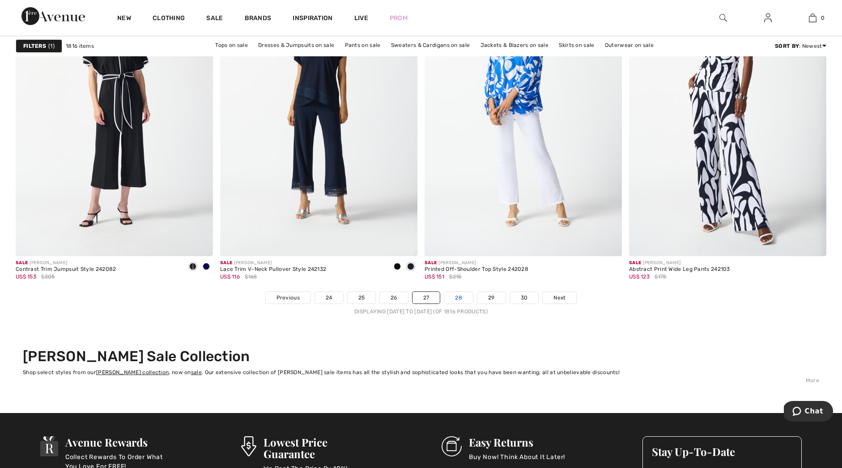
click at [463, 301] on link "28" at bounding box center [458, 298] width 29 height 12
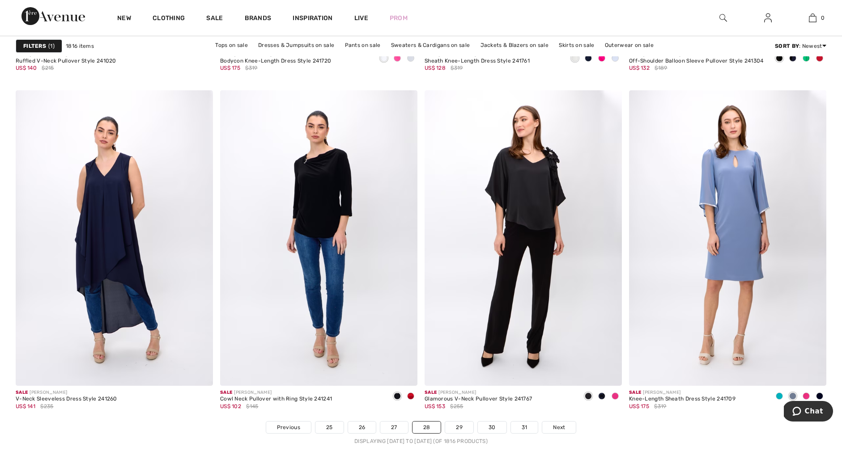
scroll to position [4920, 0]
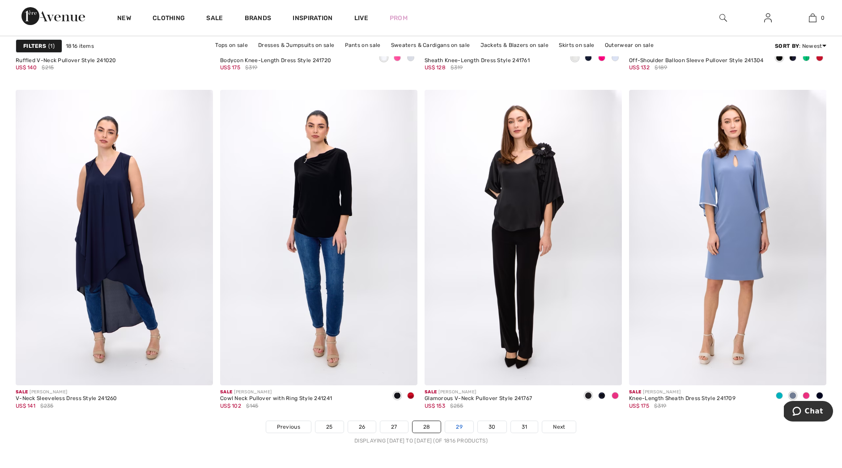
click at [450, 425] on link "29" at bounding box center [459, 427] width 28 height 12
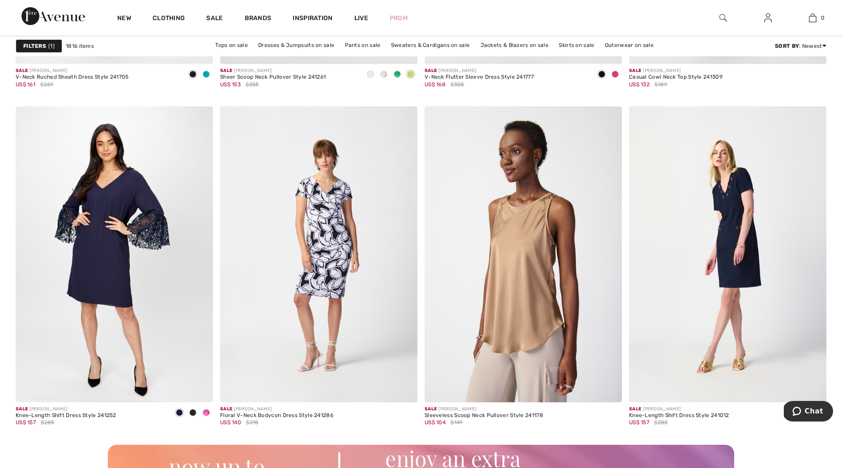
scroll to position [2251, 0]
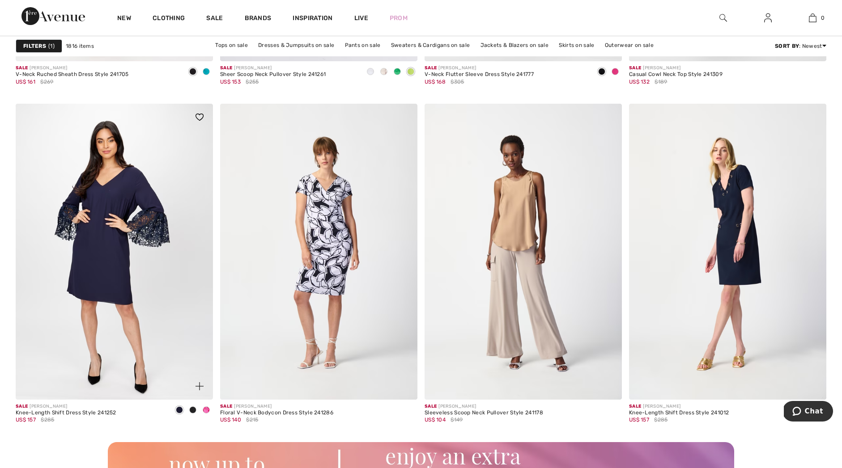
click at [206, 410] on span at bounding box center [206, 410] width 7 height 7
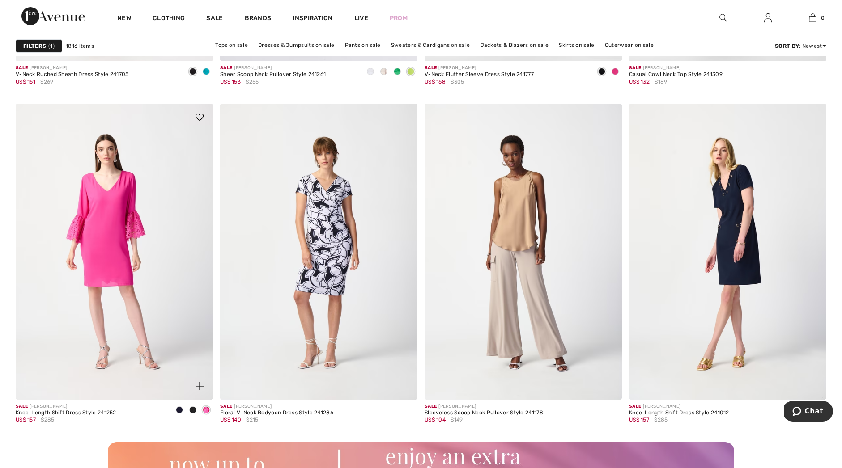
click at [194, 409] on span at bounding box center [192, 410] width 7 height 7
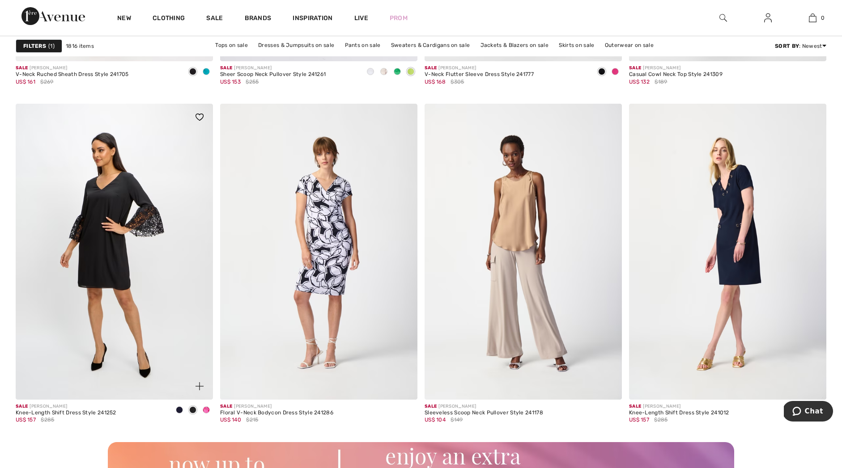
click at [178, 410] on span at bounding box center [179, 410] width 7 height 7
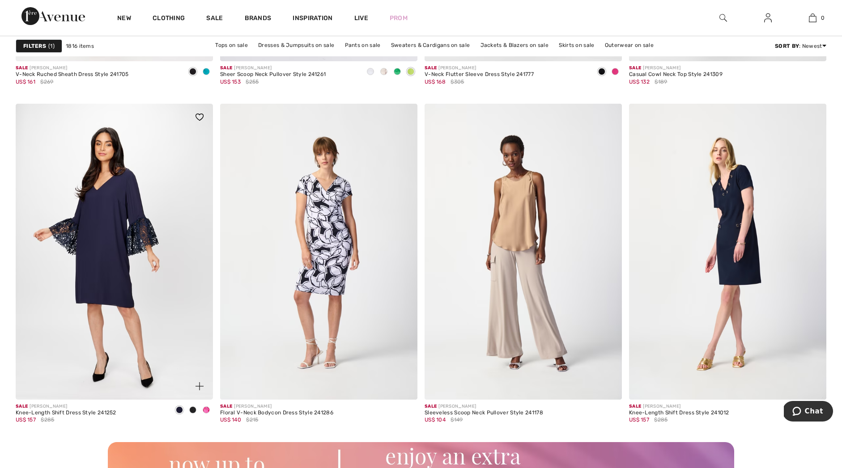
click at [108, 241] on img at bounding box center [114, 252] width 197 height 296
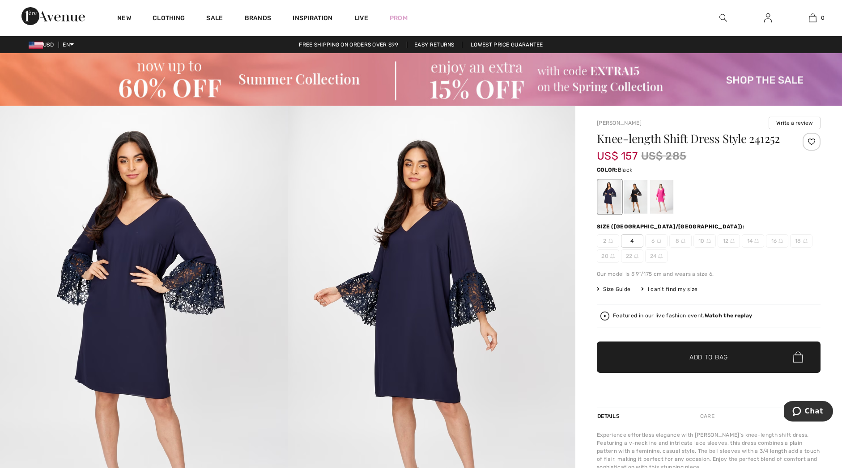
click at [635, 205] on div at bounding box center [635, 197] width 23 height 34
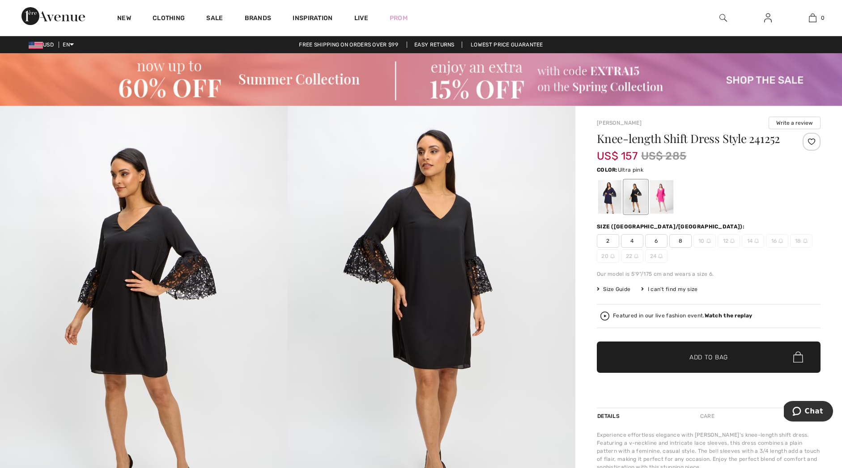
click at [660, 203] on div at bounding box center [661, 197] width 23 height 34
